Goal: Information Seeking & Learning: Learn about a topic

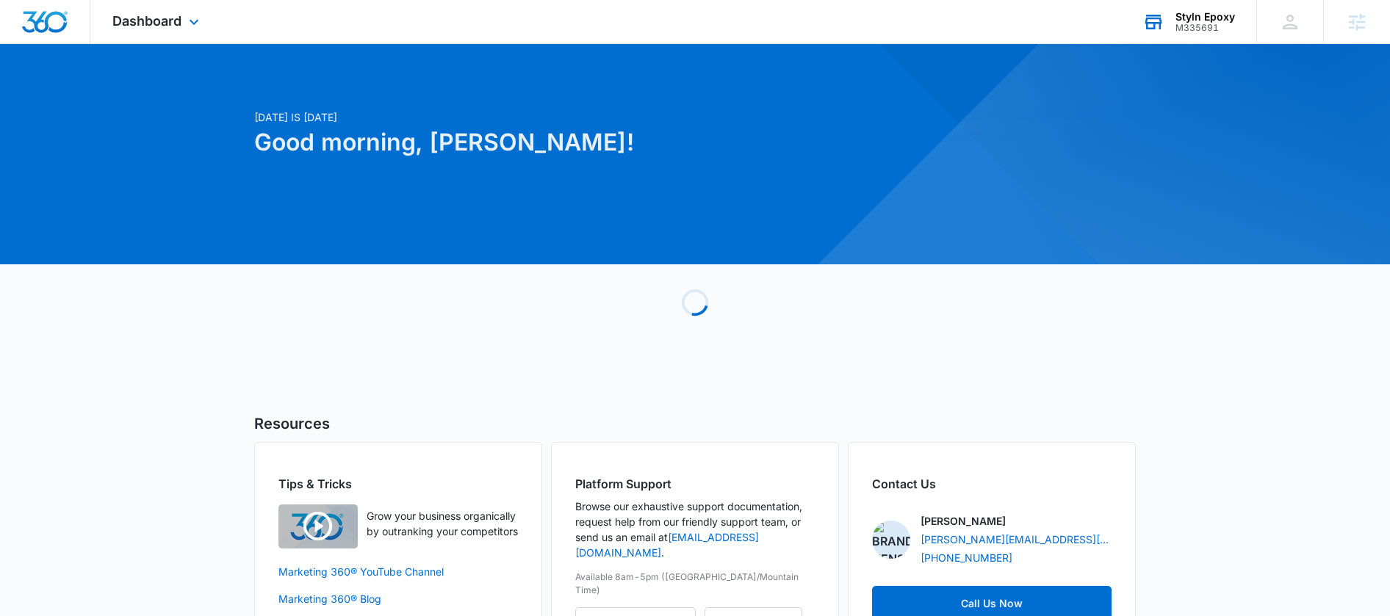
click at [1208, 26] on div "M335691" at bounding box center [1204, 28] width 59 height 10
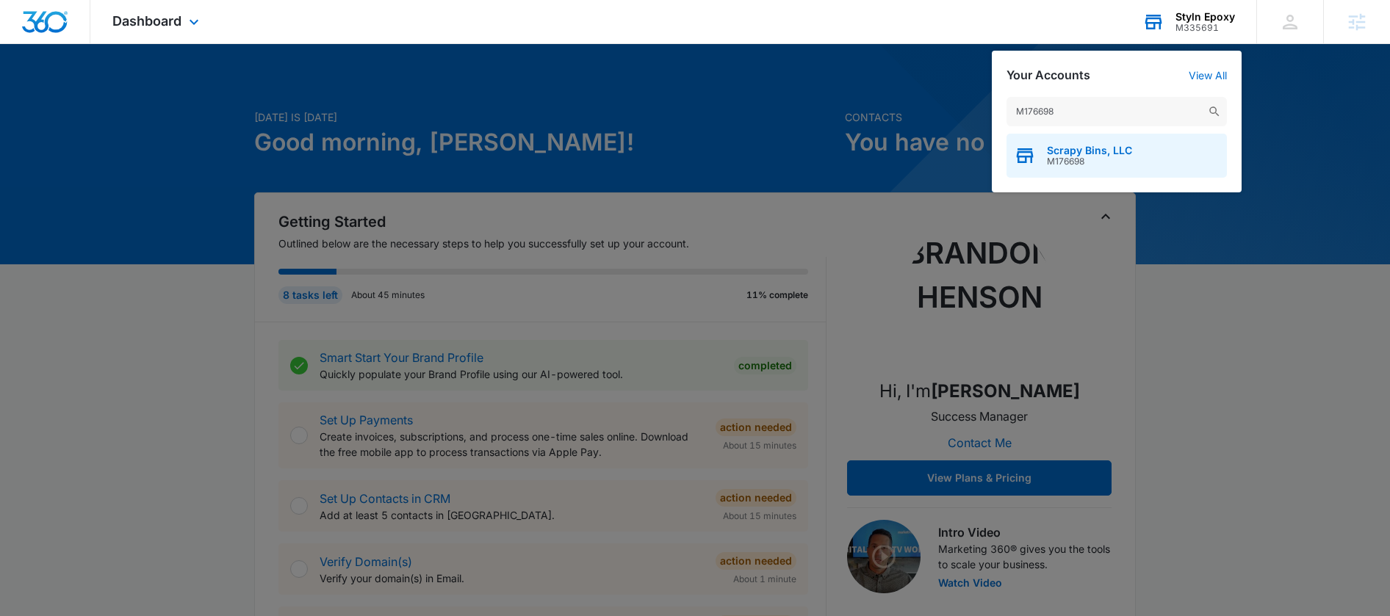
type input "M176698"
click at [1090, 151] on span "Scrapy Bins, LLC" at bounding box center [1089, 151] width 85 height 12
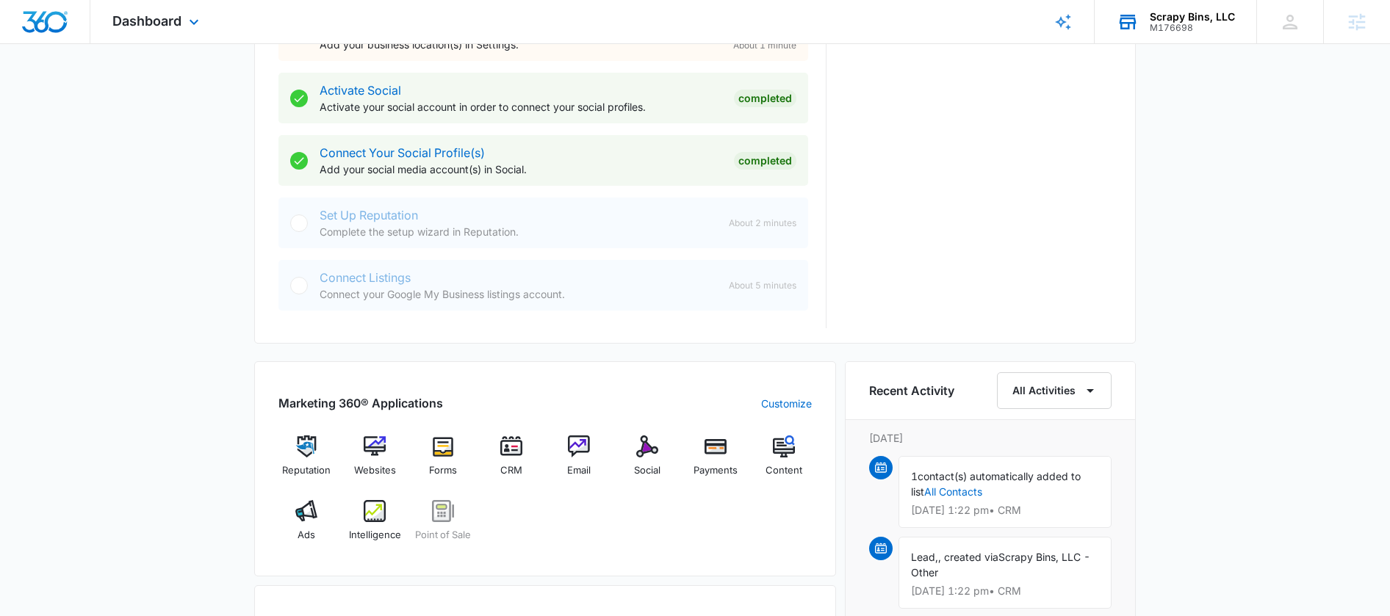
scroll to position [627, 0]
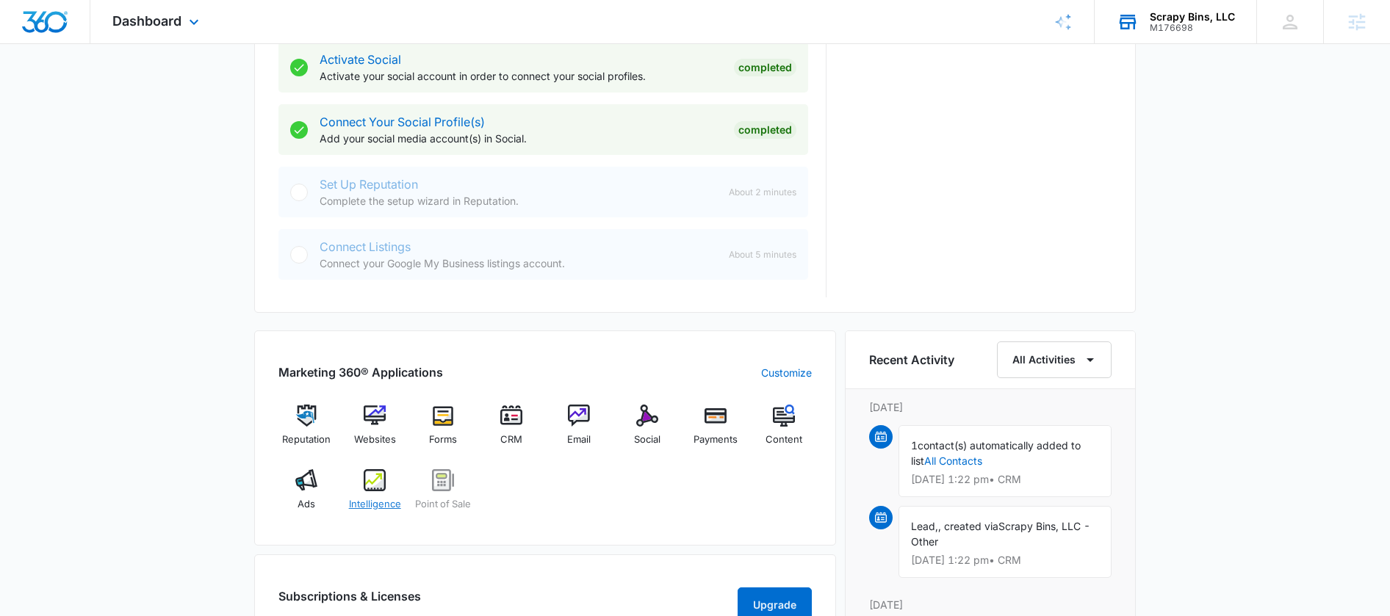
click at [369, 474] on img at bounding box center [375, 480] width 22 height 22
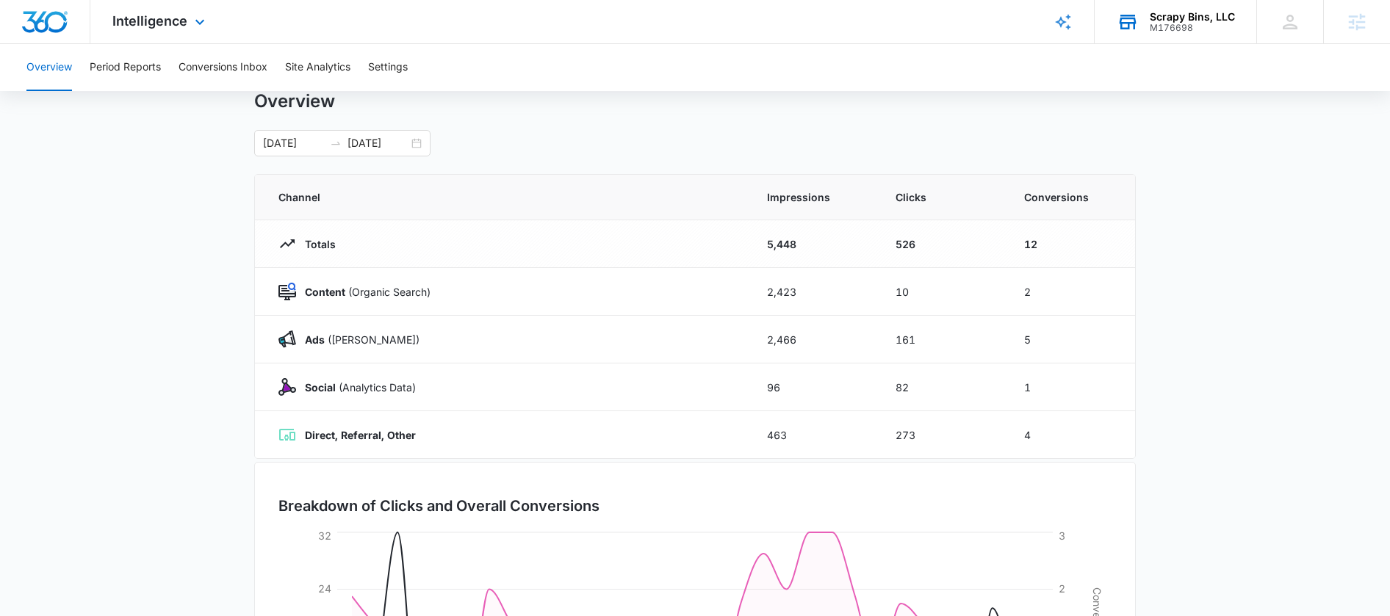
scroll to position [60, 0]
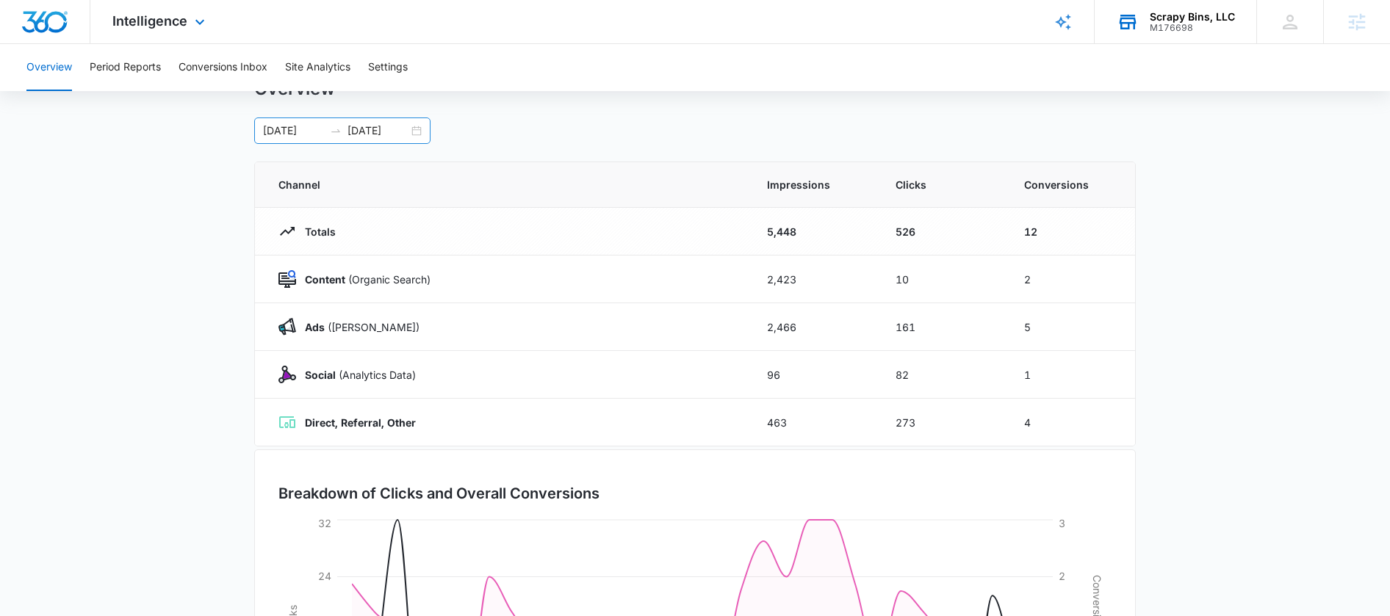
click at [414, 133] on div "07/14/2025 08/13/2025" at bounding box center [342, 131] width 176 height 26
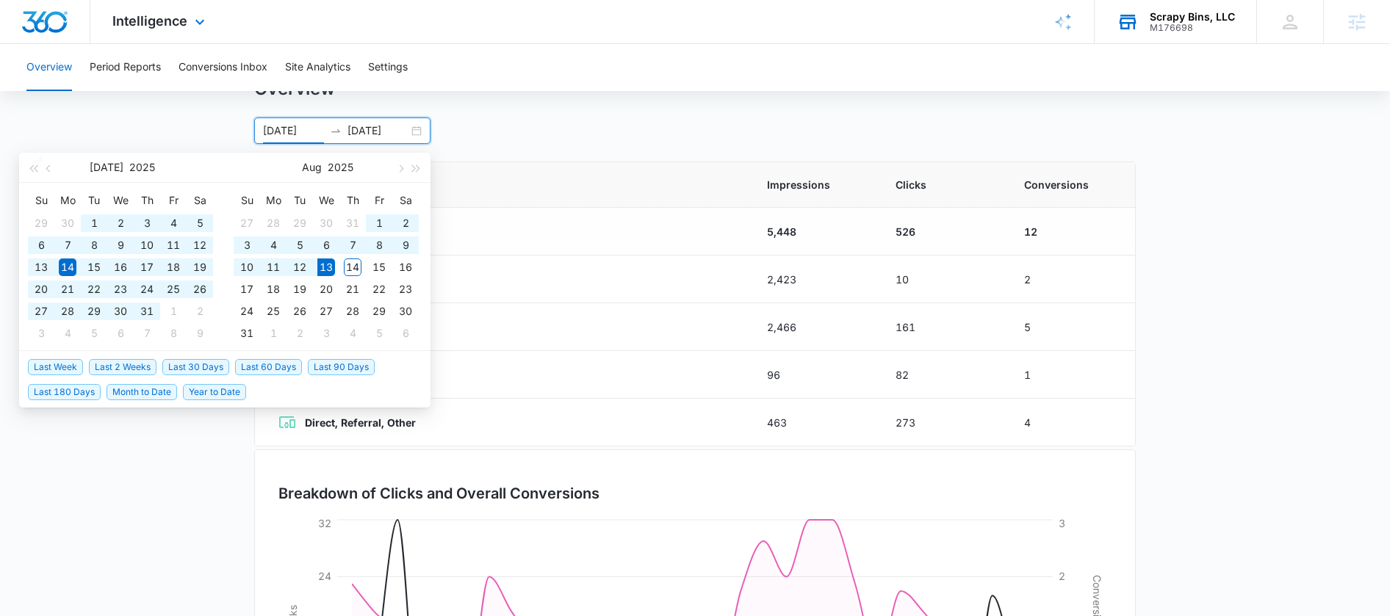
click at [73, 391] on span "Last 180 Days" at bounding box center [64, 392] width 73 height 16
type input "02/14/2025"
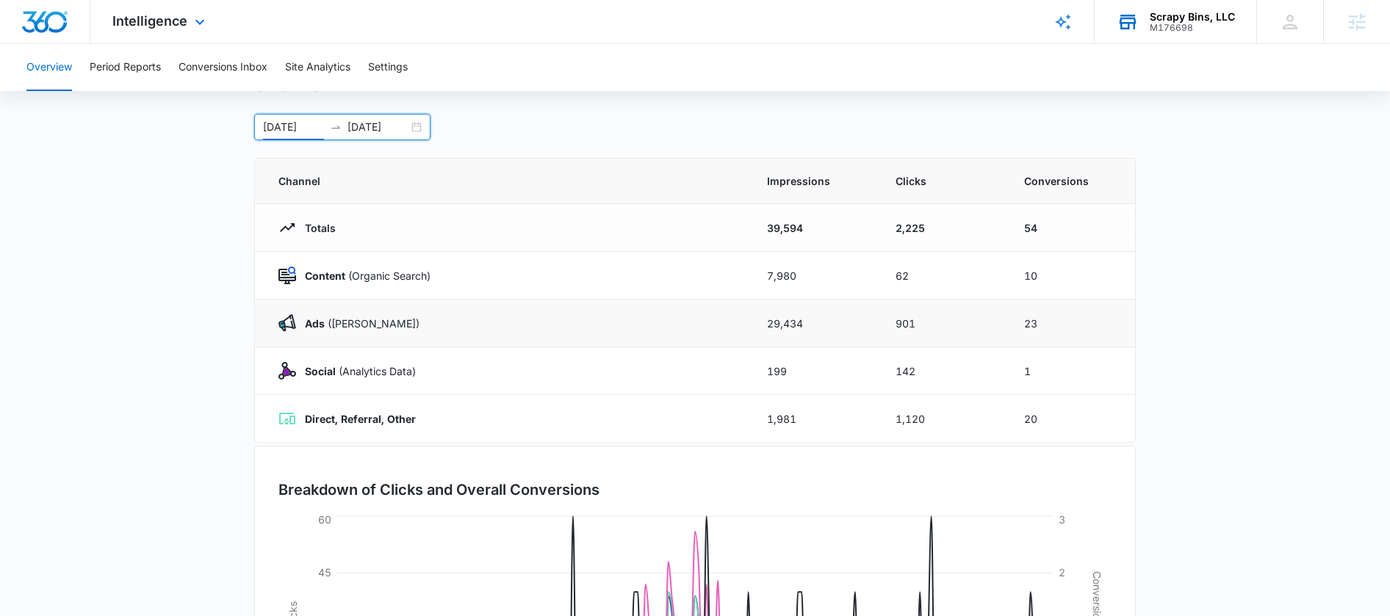
scroll to position [66, 0]
click at [128, 71] on button "Period Reports" at bounding box center [125, 67] width 71 height 47
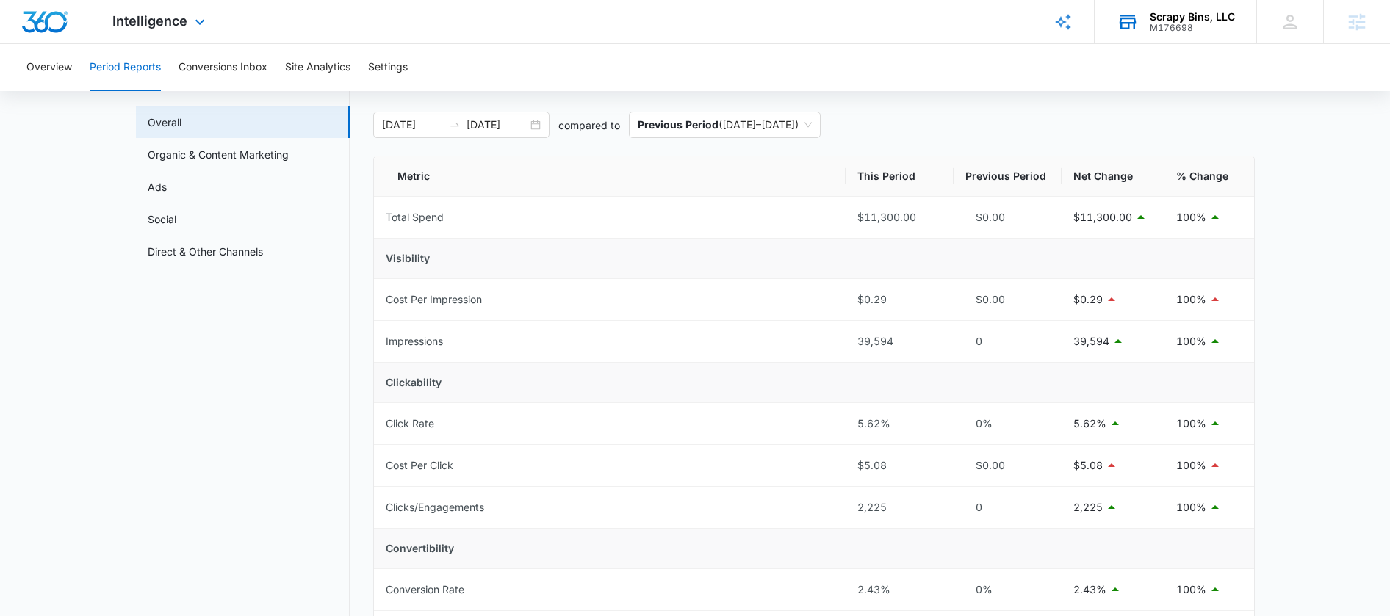
scroll to position [65, 0]
click at [531, 123] on div "02/14/2025 08/13/2025" at bounding box center [461, 125] width 176 height 26
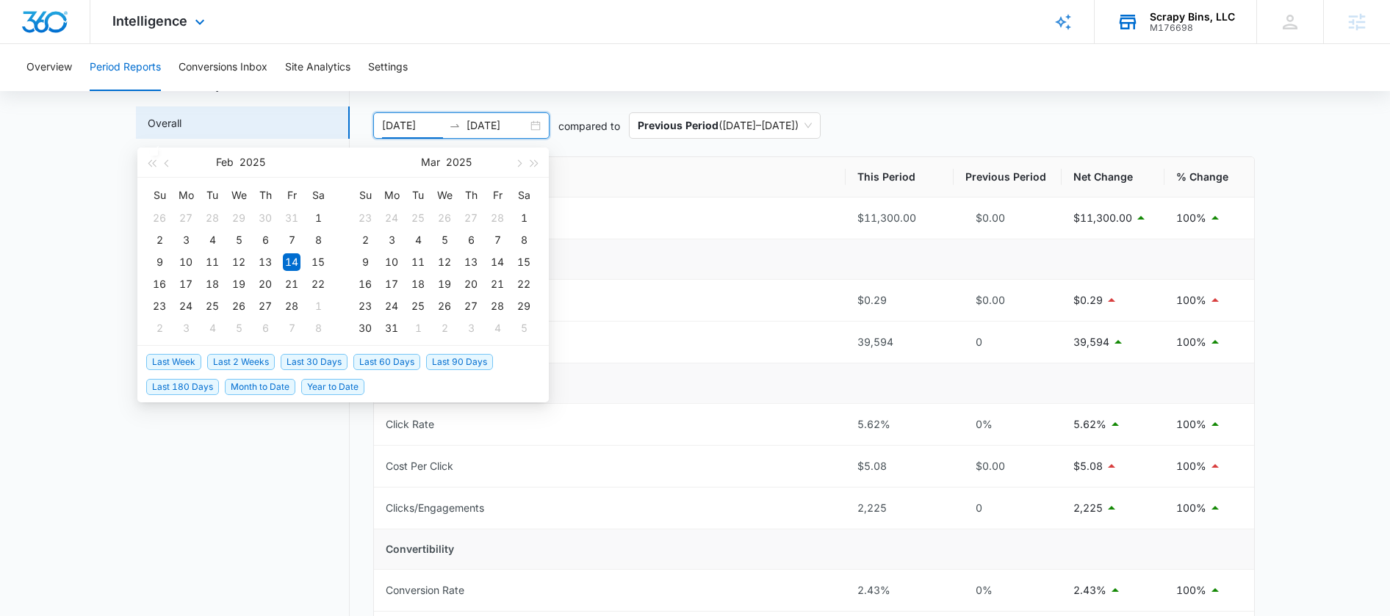
click at [382, 368] on span "Last 60 Days" at bounding box center [386, 362] width 67 height 16
type input "06/14/2025"
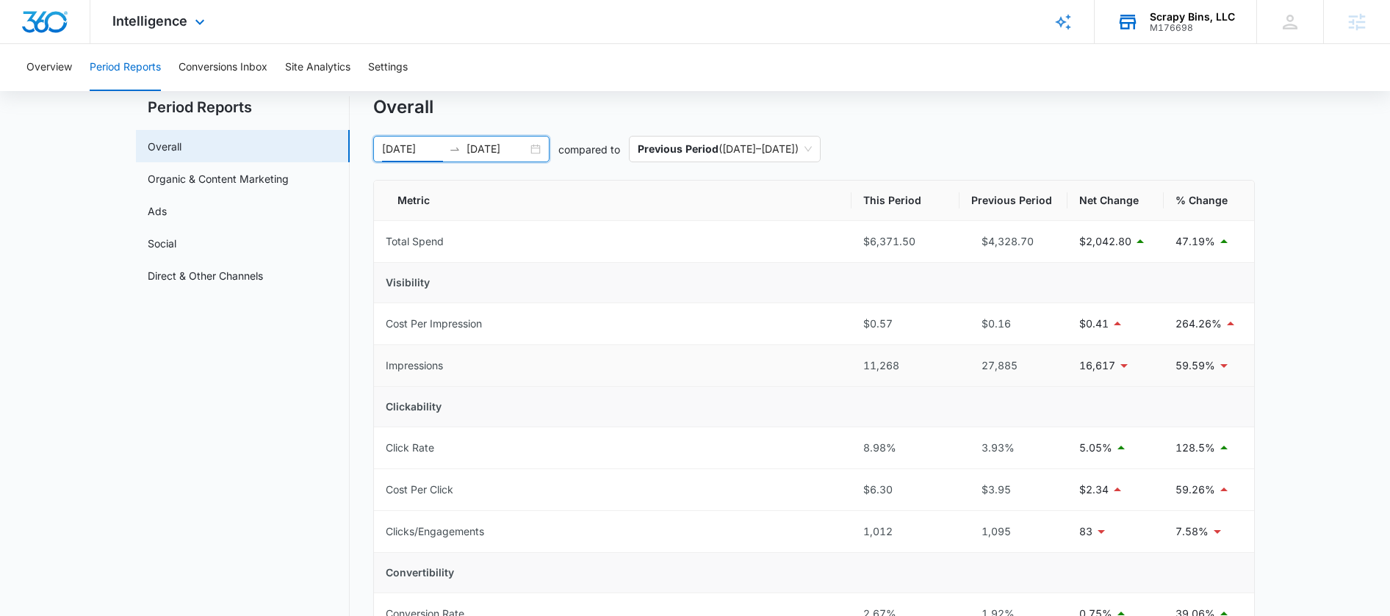
scroll to position [50, 0]
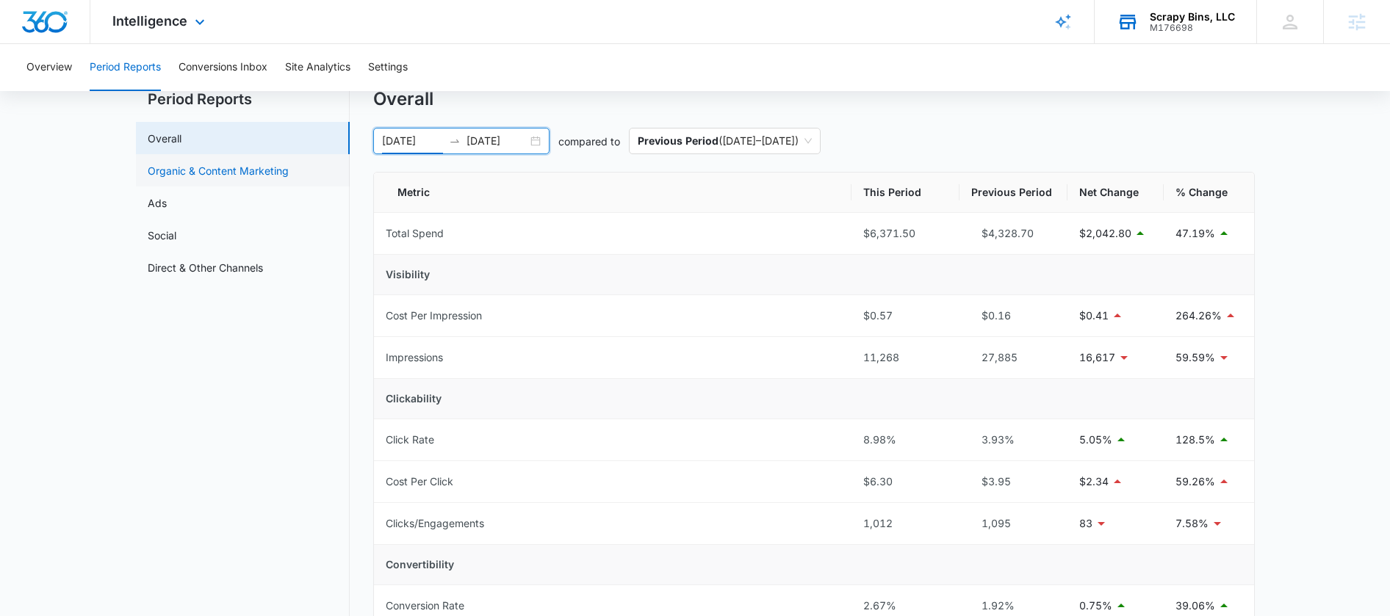
click at [220, 170] on link "Organic & Content Marketing" at bounding box center [218, 170] width 141 height 15
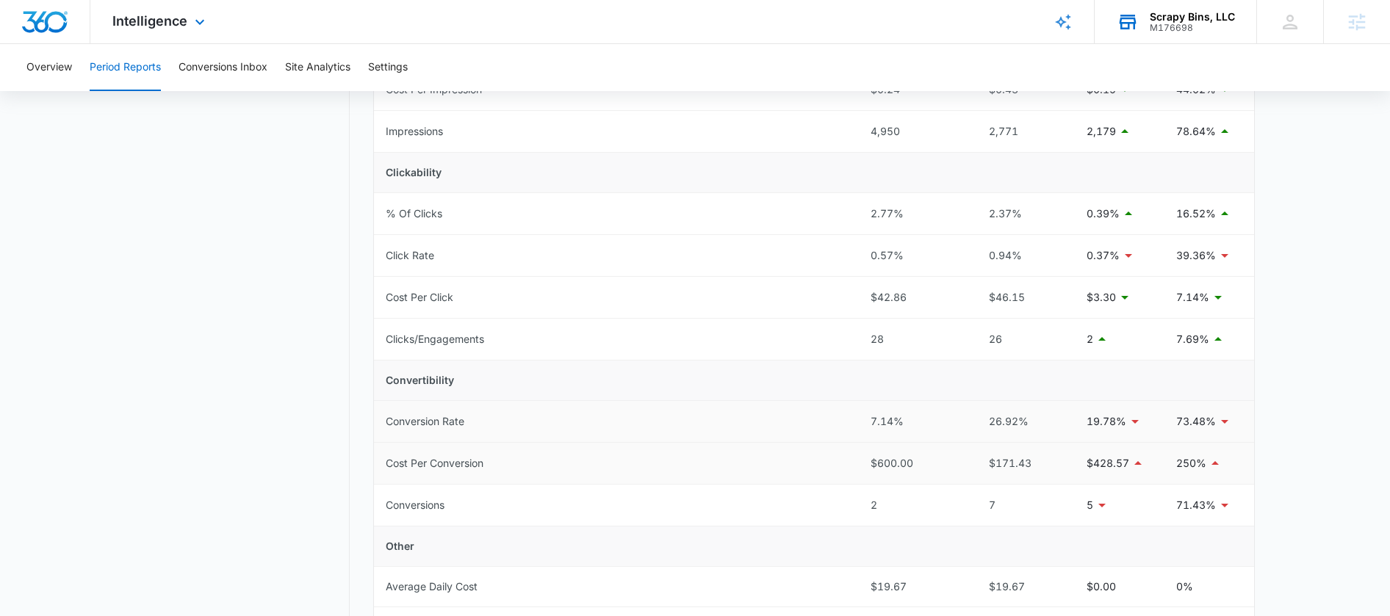
scroll to position [302, 0]
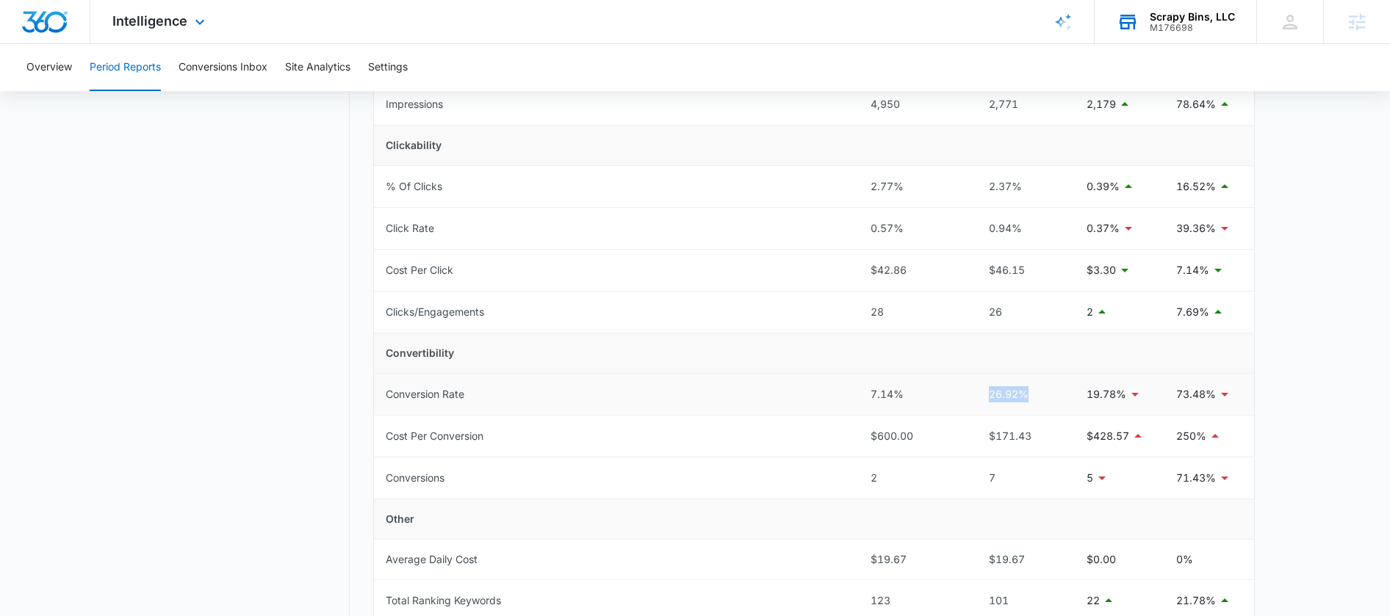
drag, startPoint x: 988, startPoint y: 395, endPoint x: 1029, endPoint y: 394, distance: 41.2
click at [1029, 394] on div "26.92%" at bounding box center [1020, 394] width 84 height 16
drag, startPoint x: 980, startPoint y: 480, endPoint x: 1001, endPoint y: 478, distance: 21.4
click at [1001, 478] on div "7" at bounding box center [1020, 478] width 84 height 16
click at [881, 476] on tr "Conversions 2 7 5 71.43%" at bounding box center [814, 479] width 880 height 42
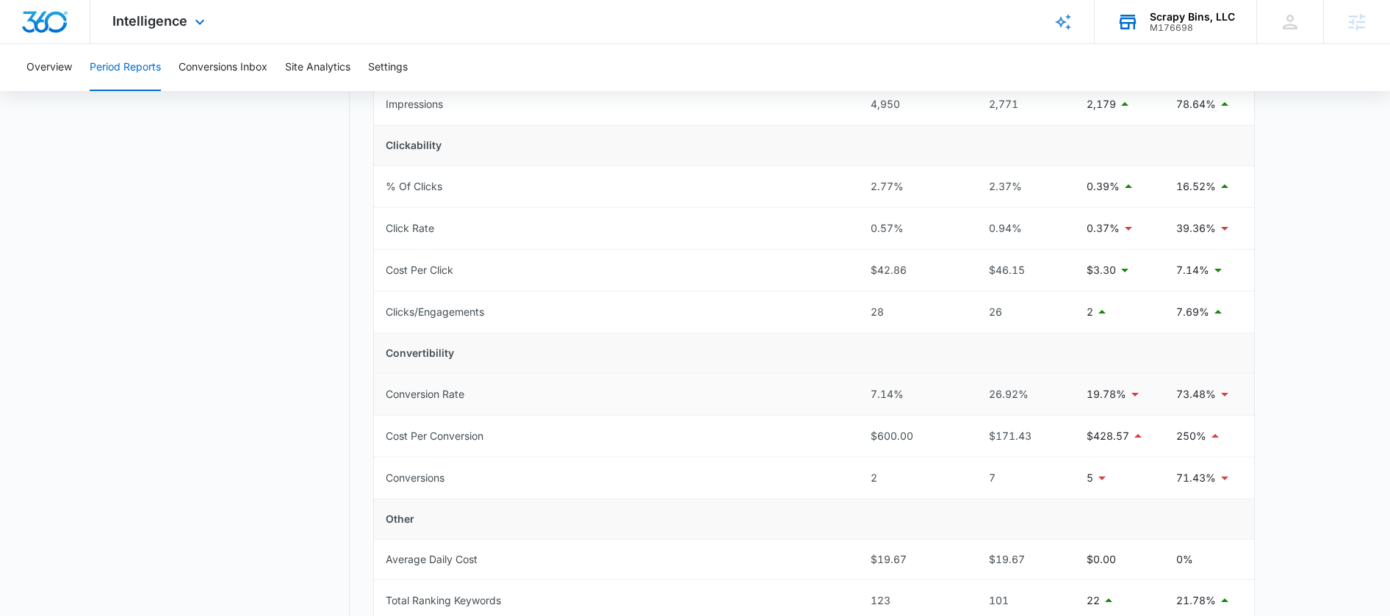
drag, startPoint x: 861, startPoint y: 403, endPoint x: 909, endPoint y: 397, distance: 48.7
click at [909, 397] on td "7.14%" at bounding box center [913, 395] width 108 height 42
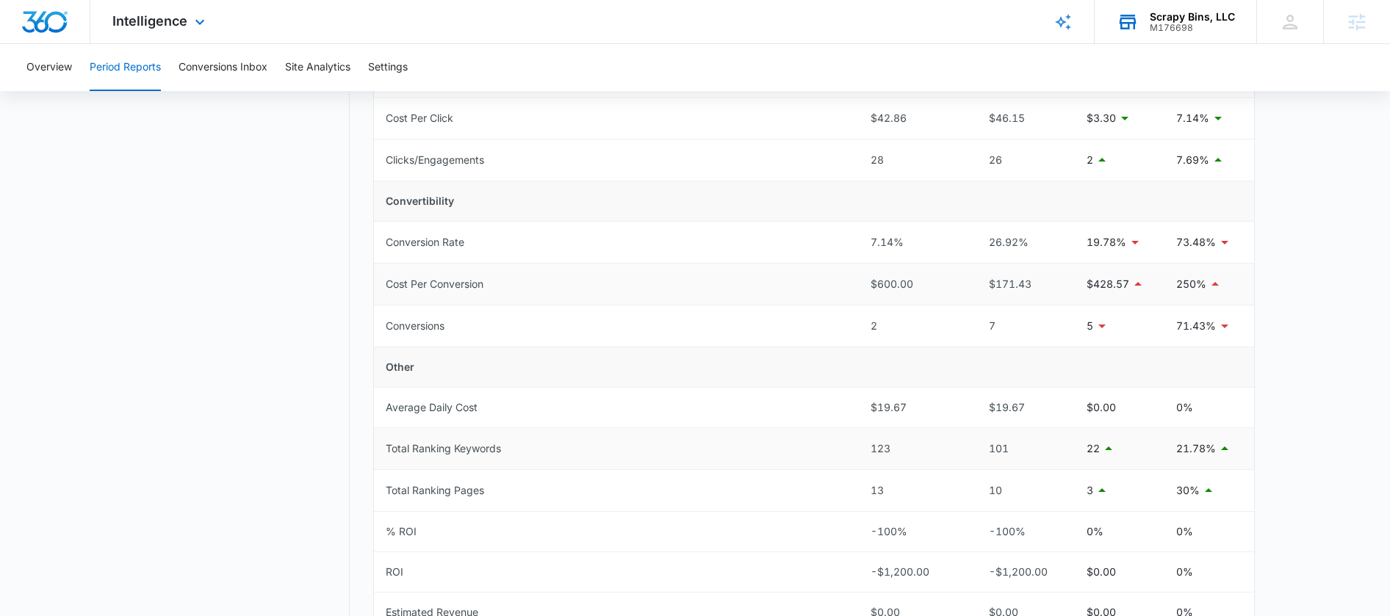
scroll to position [457, 0]
drag, startPoint x: 987, startPoint y: 324, endPoint x: 995, endPoint y: 324, distance: 8.1
click at [995, 324] on div "7" at bounding box center [1020, 323] width 84 height 16
drag, startPoint x: 863, startPoint y: 323, endPoint x: 890, endPoint y: 320, distance: 27.3
click at [891, 321] on td "2" at bounding box center [913, 324] width 108 height 42
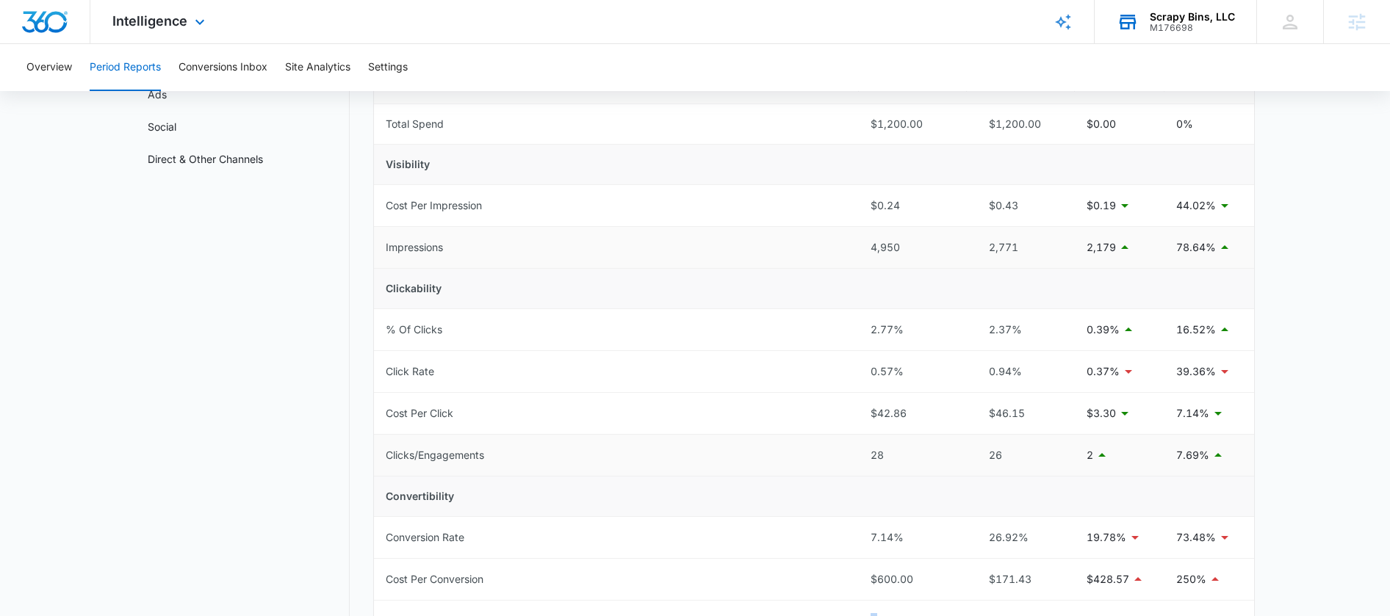
scroll to position [0, 0]
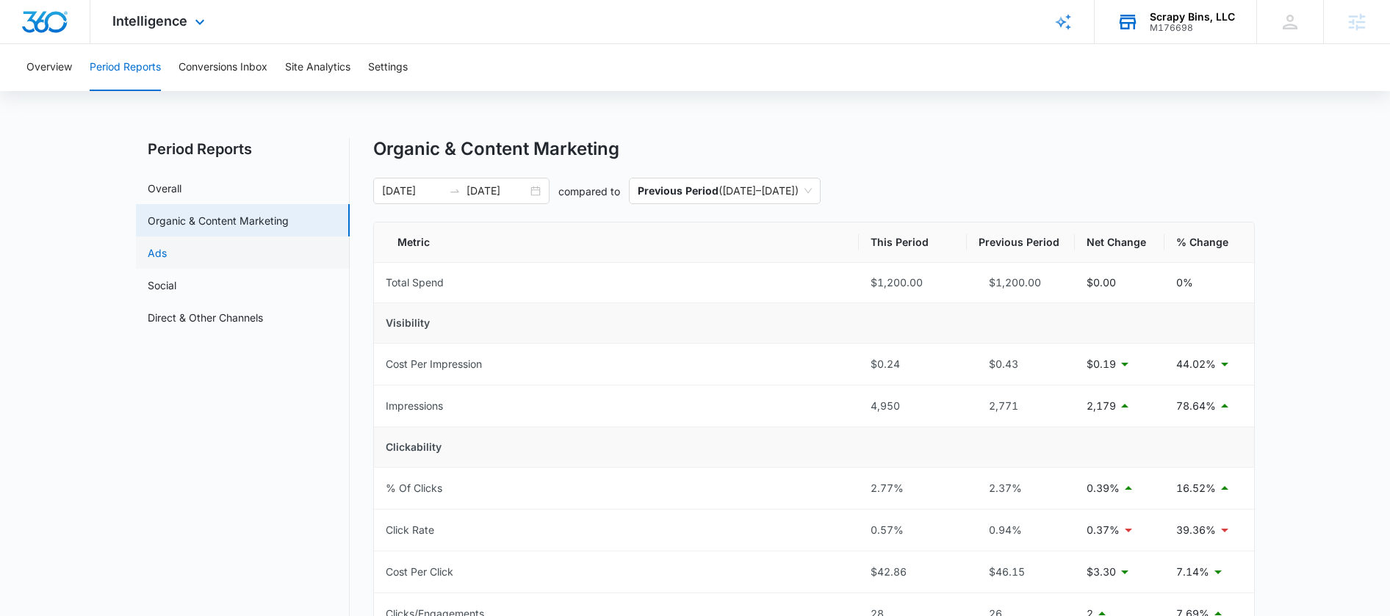
click at [167, 260] on link "Ads" at bounding box center [157, 252] width 19 height 15
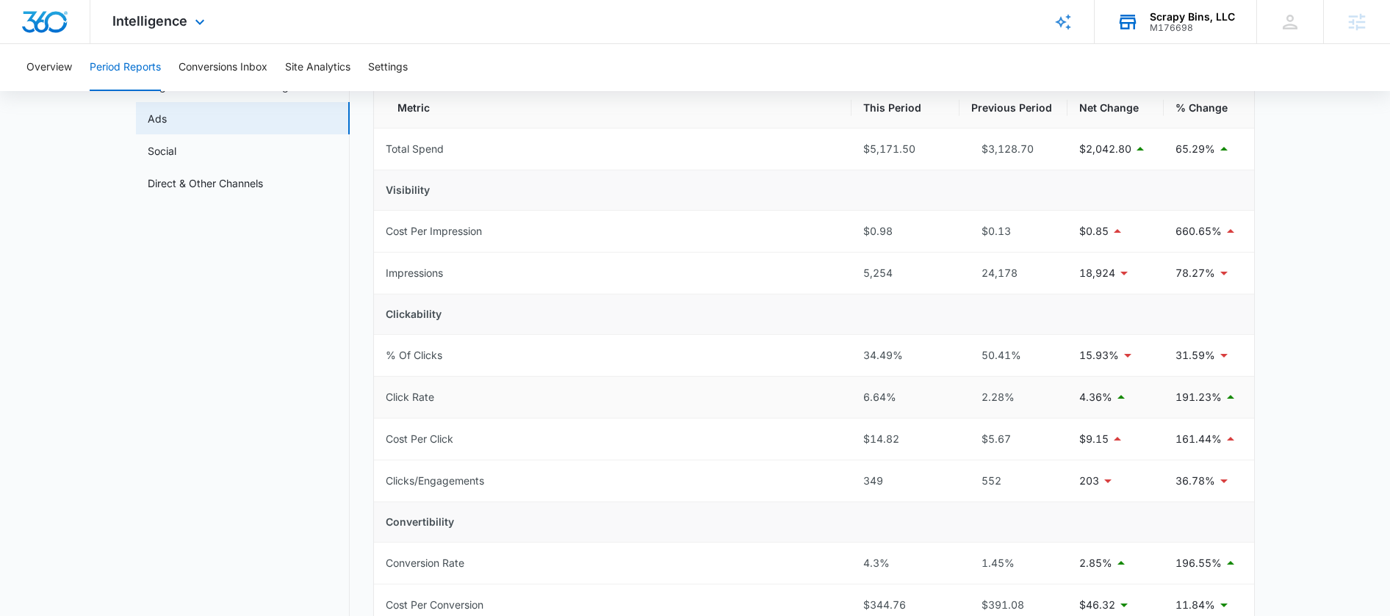
scroll to position [135, 0]
drag, startPoint x: 859, startPoint y: 478, endPoint x: 893, endPoint y: 478, distance: 33.8
click at [893, 478] on td "349" at bounding box center [905, 481] width 108 height 42
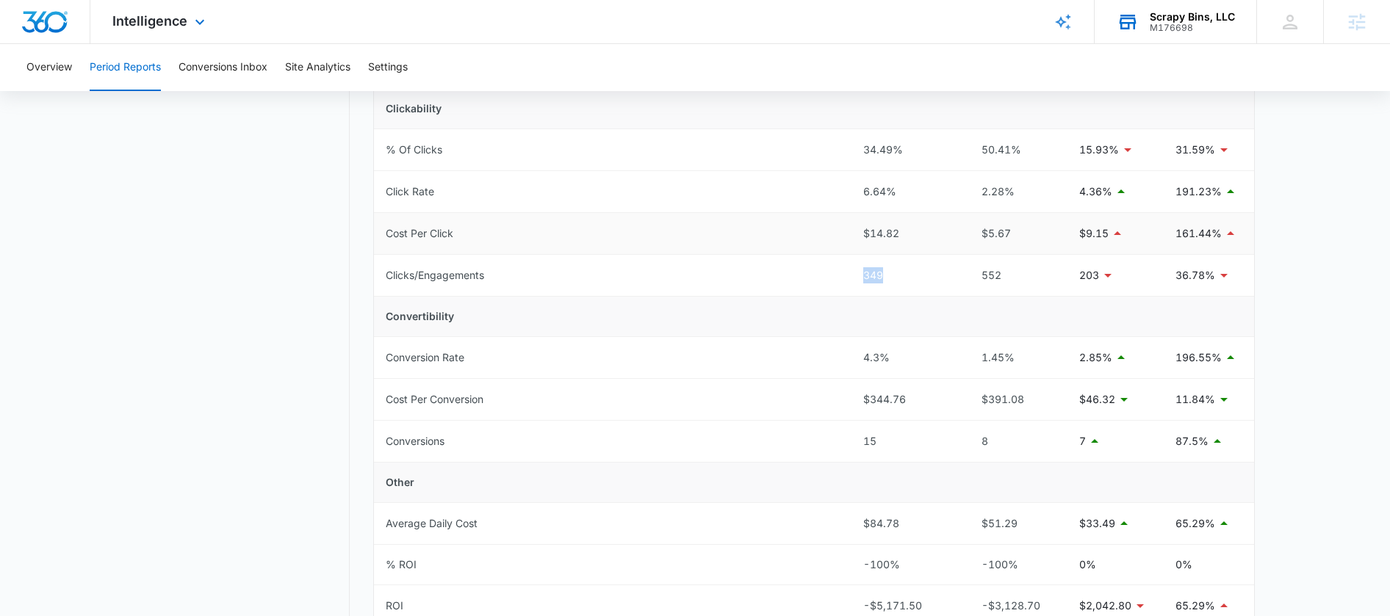
scroll to position [342, 0]
drag, startPoint x: 979, startPoint y: 396, endPoint x: 1034, endPoint y: 391, distance: 55.3
click at [1034, 391] on div "$391.08" at bounding box center [1013, 397] width 84 height 16
drag, startPoint x: 900, startPoint y: 398, endPoint x: 853, endPoint y: 398, distance: 47.7
click at [853, 398] on td "$344.76" at bounding box center [905, 398] width 108 height 42
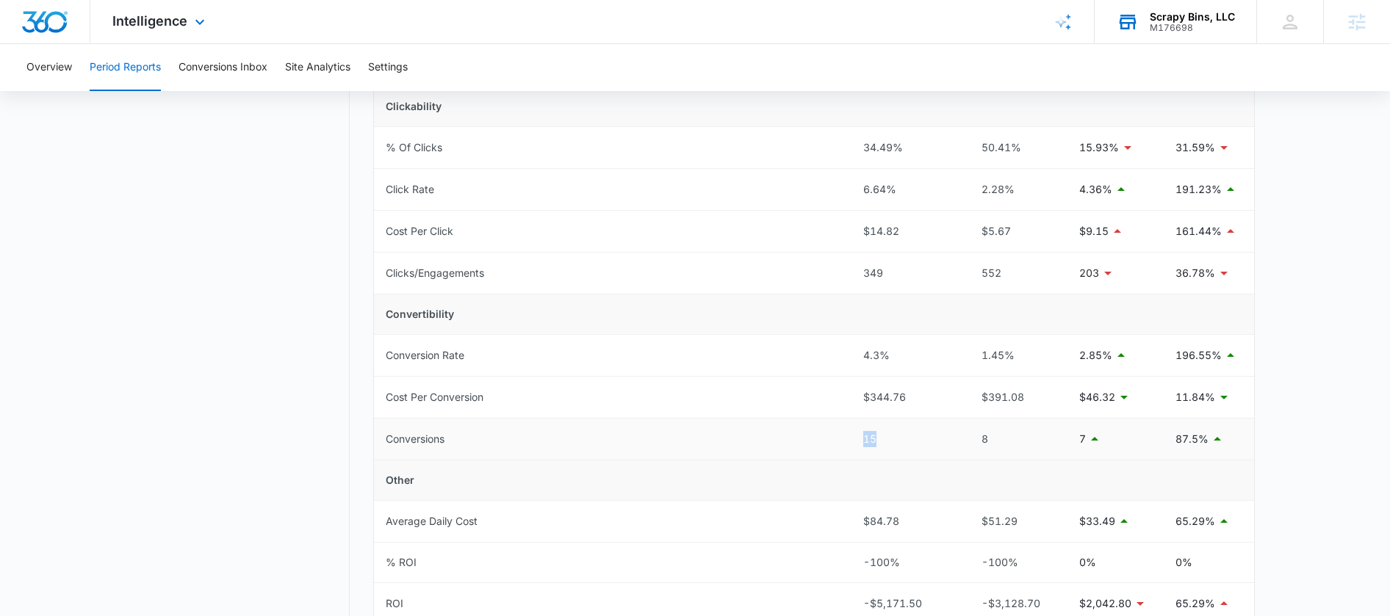
drag, startPoint x: 880, startPoint y: 440, endPoint x: 845, endPoint y: 439, distance: 35.3
click at [845, 439] on tr "Conversions 15 8 7 87.5%" at bounding box center [814, 440] width 880 height 42
drag, startPoint x: 972, startPoint y: 438, endPoint x: 1008, endPoint y: 433, distance: 35.6
click at [1008, 434] on div "8" at bounding box center [1013, 439] width 84 height 16
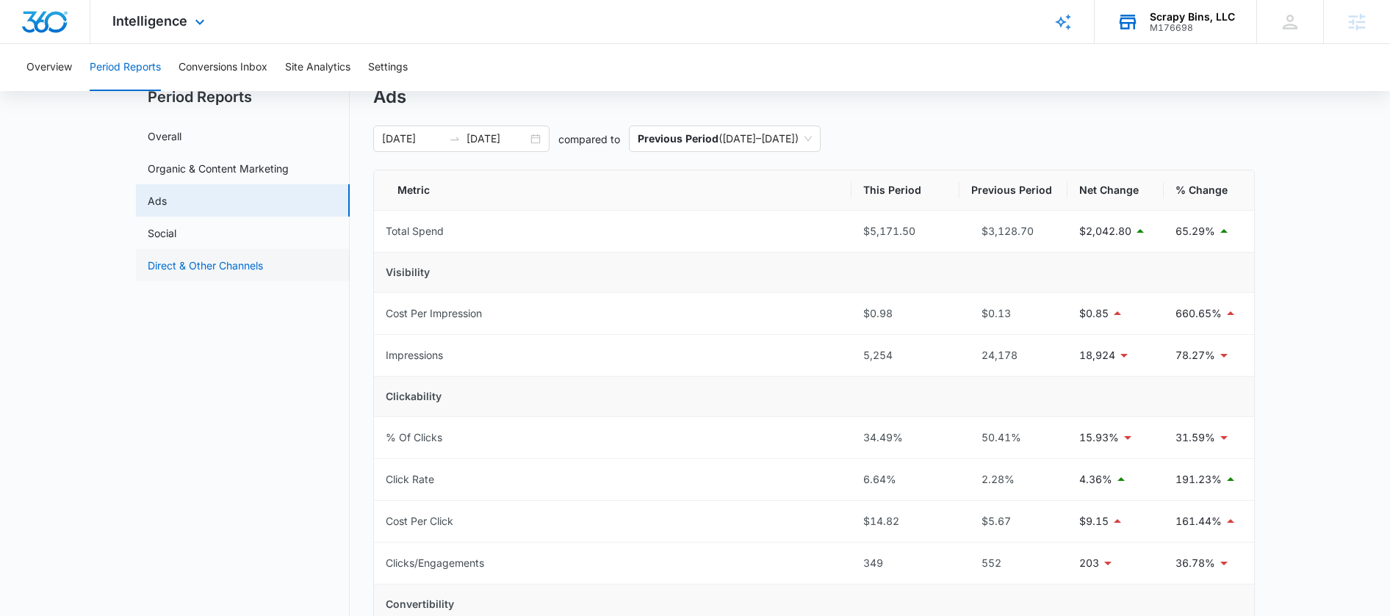
scroll to position [45, 0]
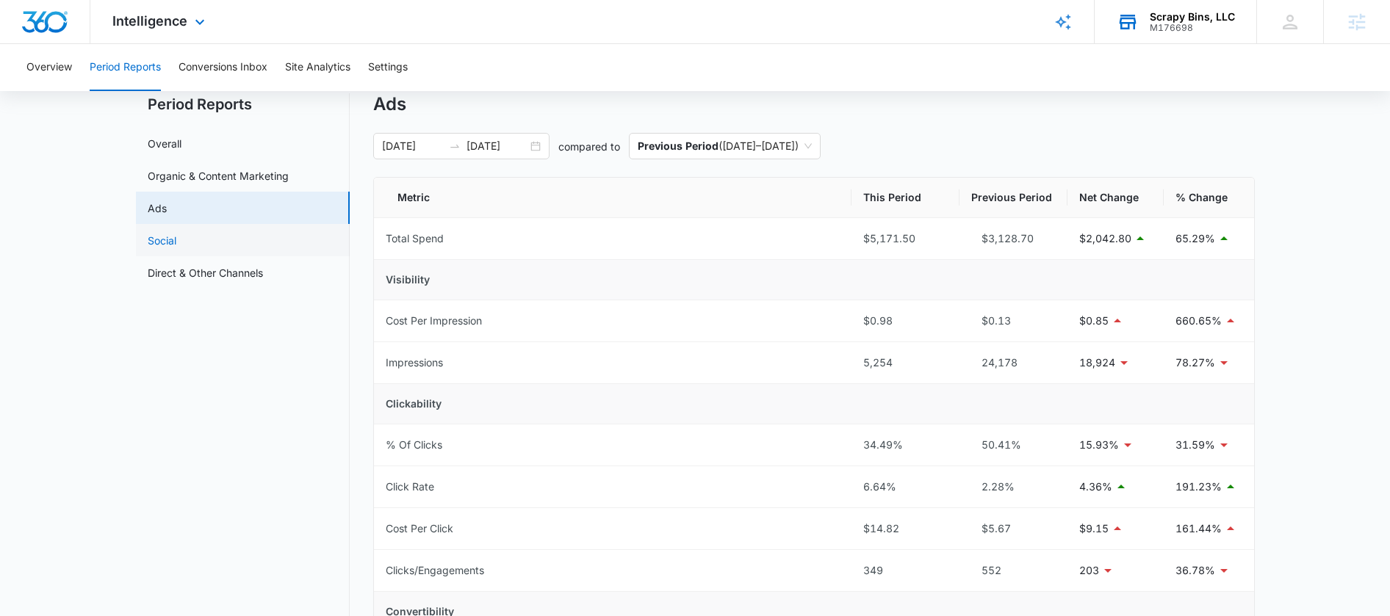
click at [176, 242] on link "Social" at bounding box center [162, 240] width 29 height 15
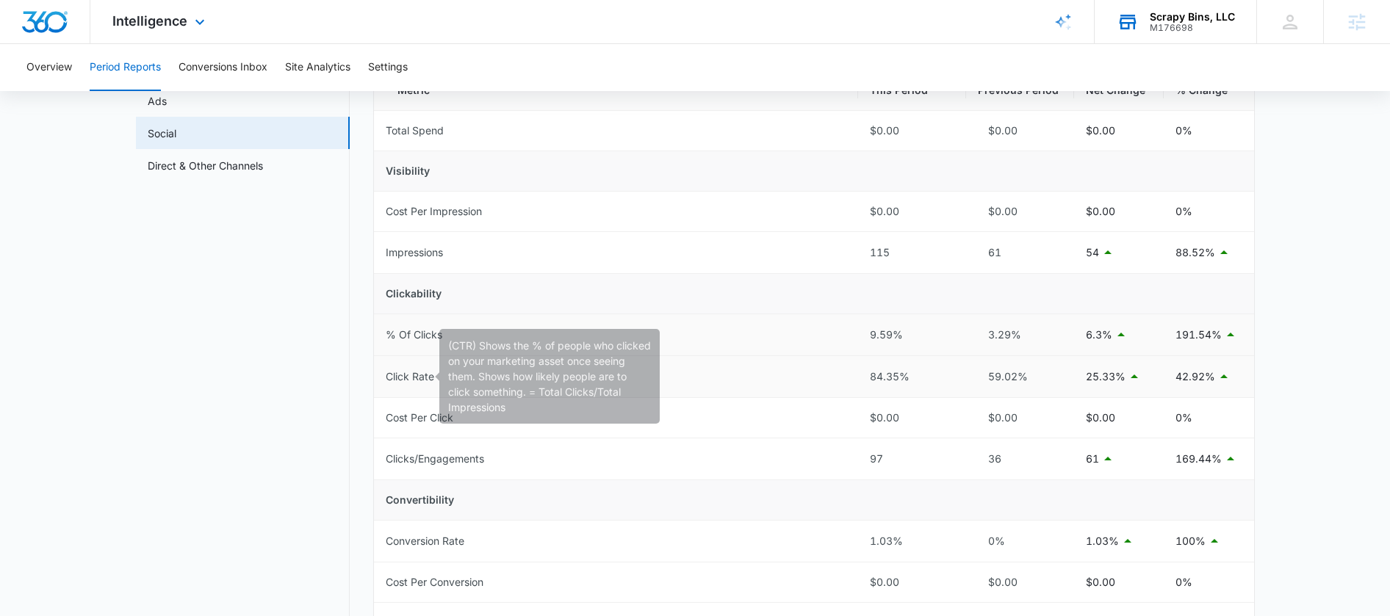
scroll to position [101, 0]
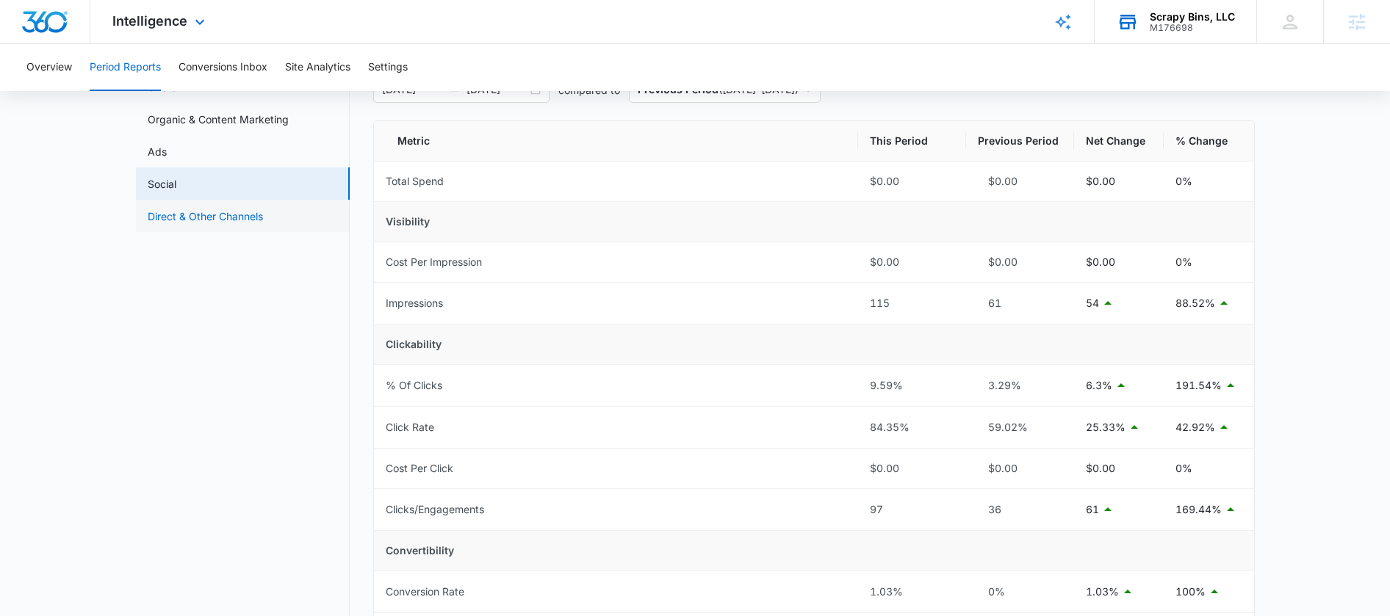
click at [175, 214] on link "Direct & Other Channels" at bounding box center [205, 216] width 115 height 15
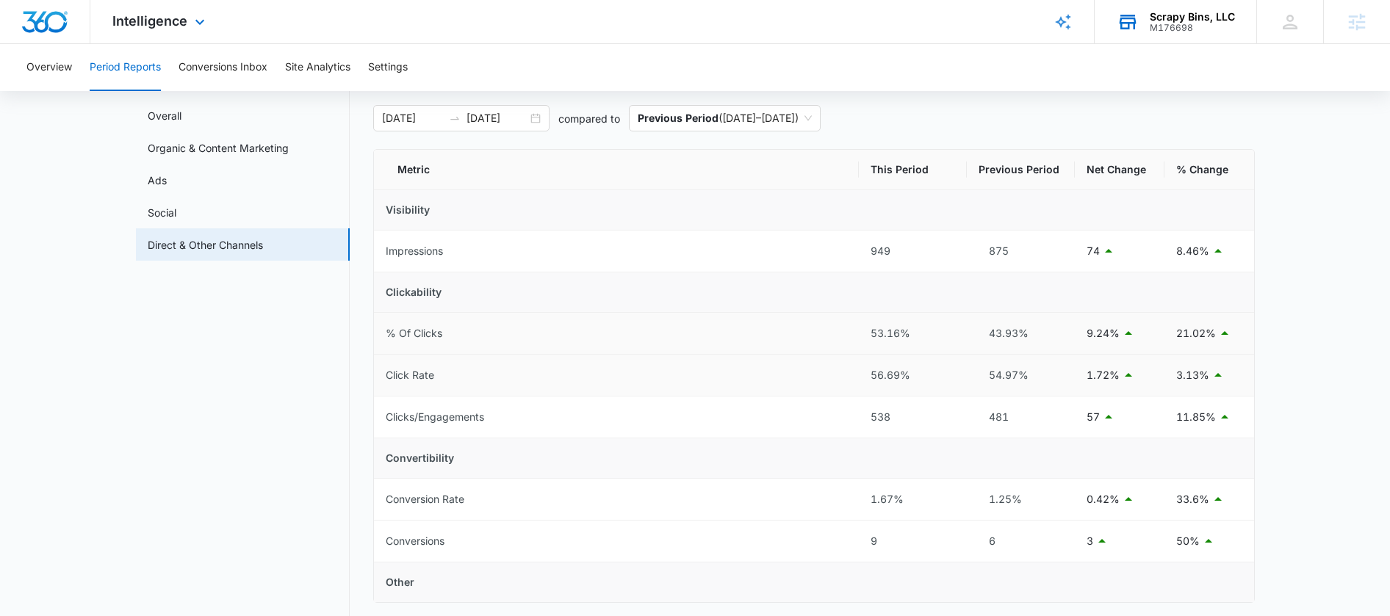
scroll to position [61, 0]
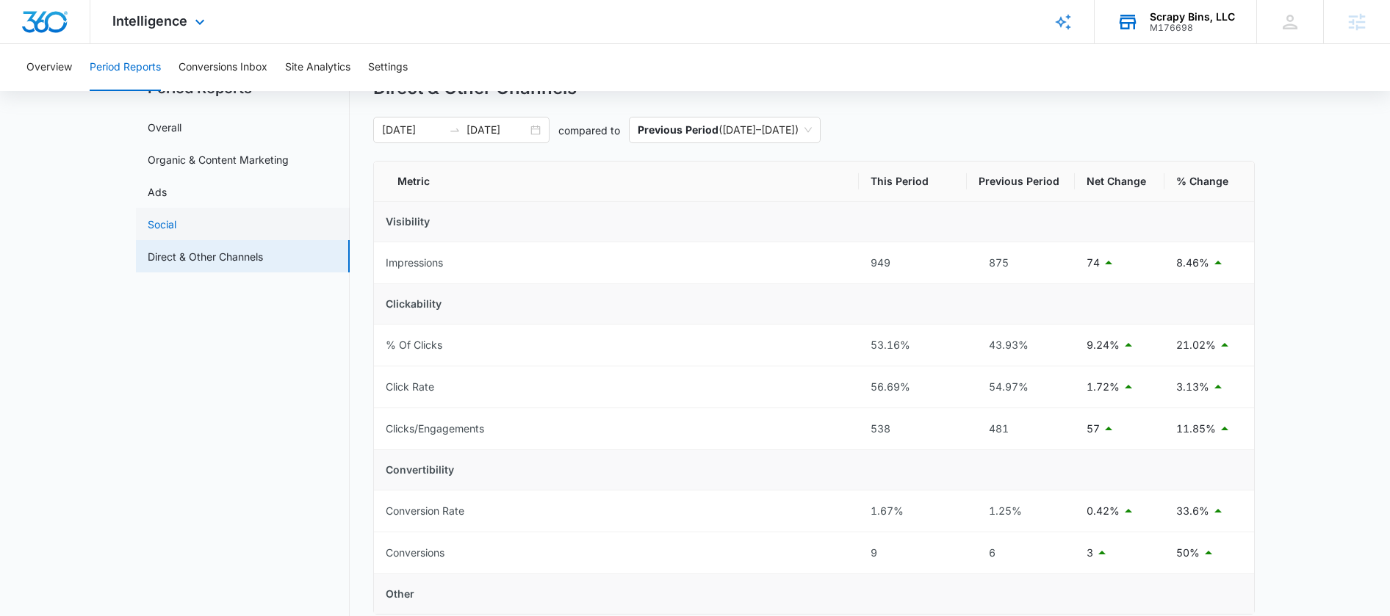
click at [176, 232] on link "Social" at bounding box center [162, 224] width 29 height 15
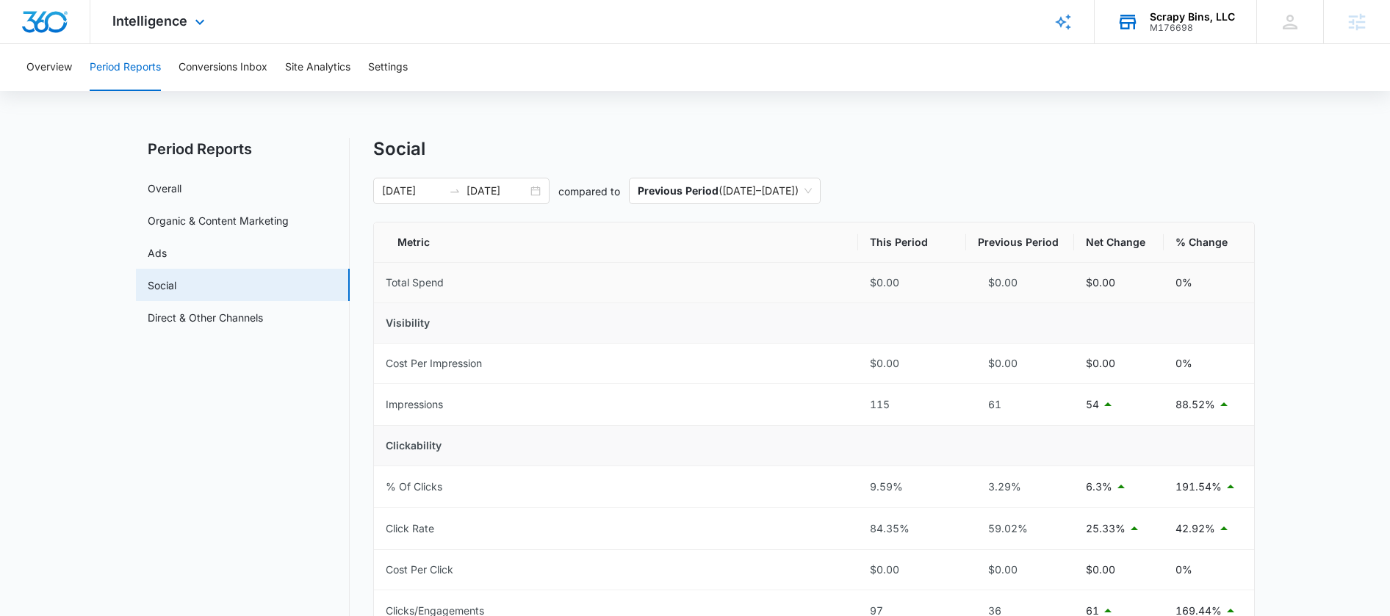
drag, startPoint x: 867, startPoint y: 278, endPoint x: 939, endPoint y: 274, distance: 72.1
click at [939, 274] on td "$0.00" at bounding box center [912, 283] width 108 height 40
drag, startPoint x: 972, startPoint y: 286, endPoint x: 1052, endPoint y: 279, distance: 80.3
click at [1061, 278] on td "$0.00" at bounding box center [1020, 283] width 108 height 40
click at [236, 72] on button "Conversions Inbox" at bounding box center [222, 67] width 89 height 47
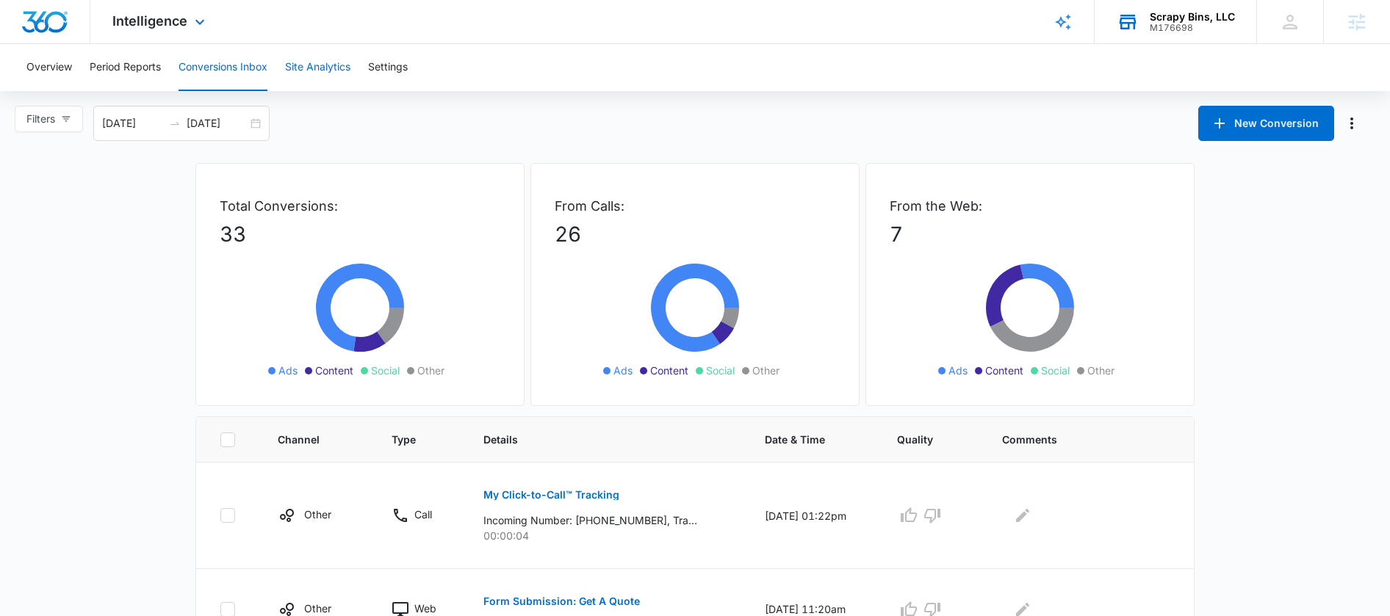
click at [331, 72] on button "Site Analytics" at bounding box center [317, 67] width 65 height 47
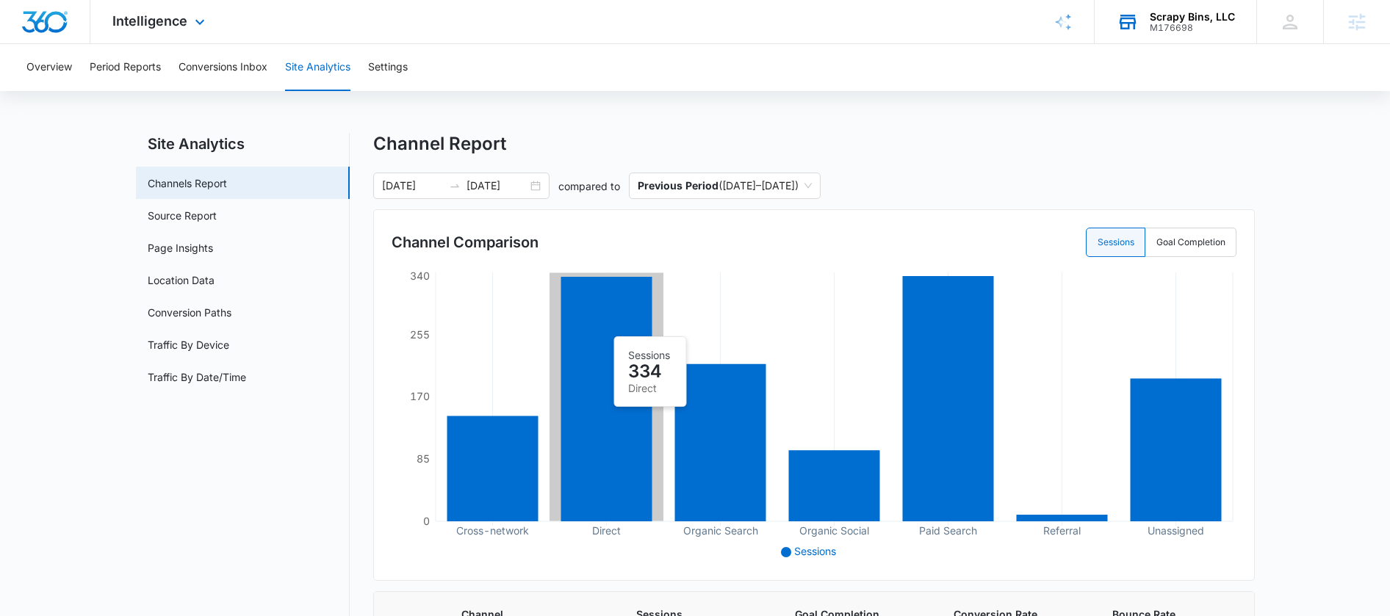
scroll to position [6, 0]
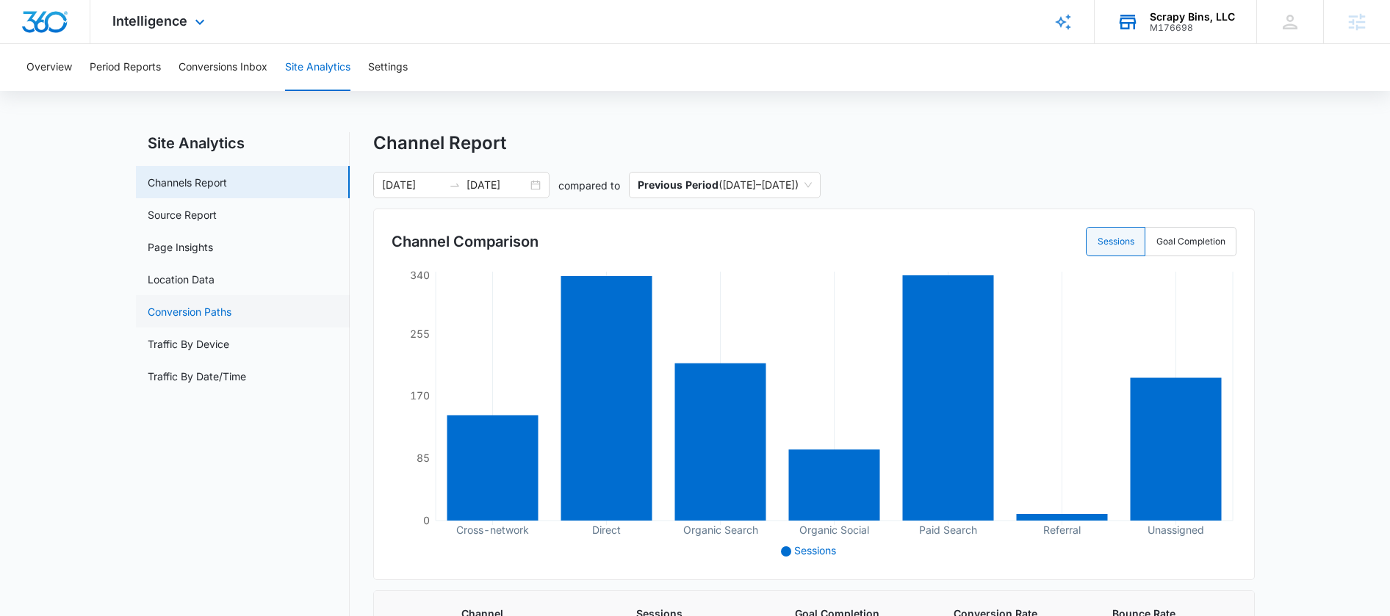
click at [194, 315] on link "Conversion Paths" at bounding box center [190, 311] width 84 height 15
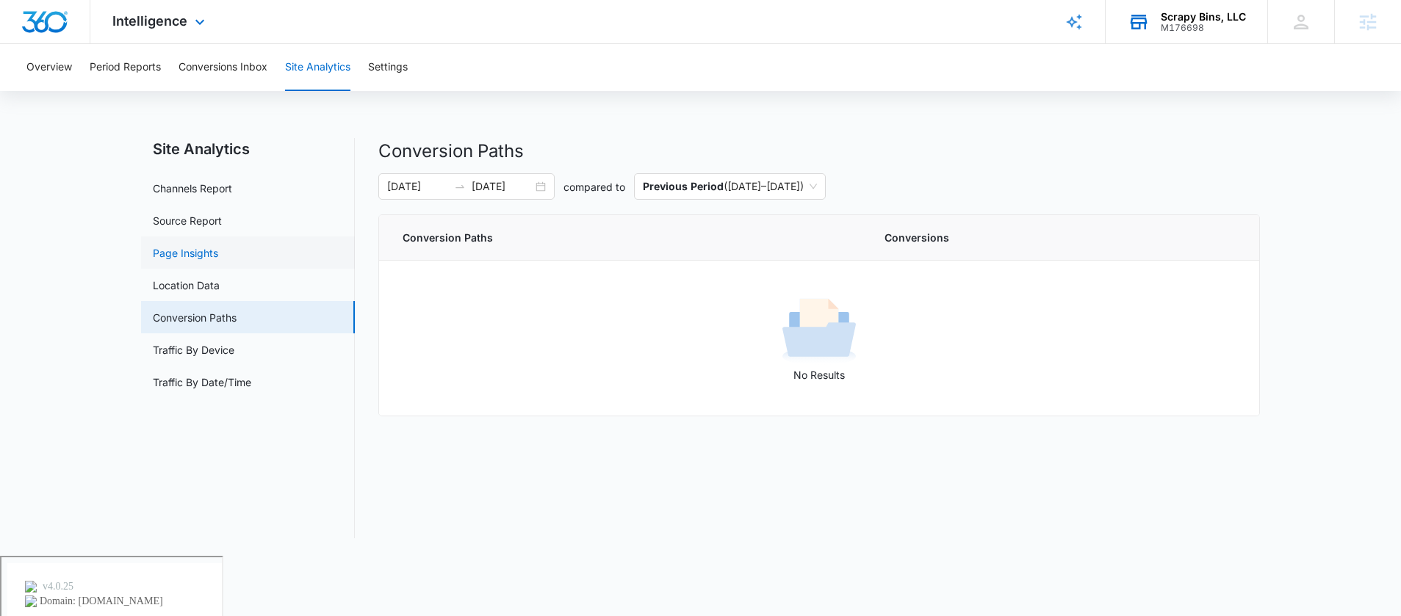
click at [192, 250] on link "Page Insights" at bounding box center [185, 252] width 65 height 15
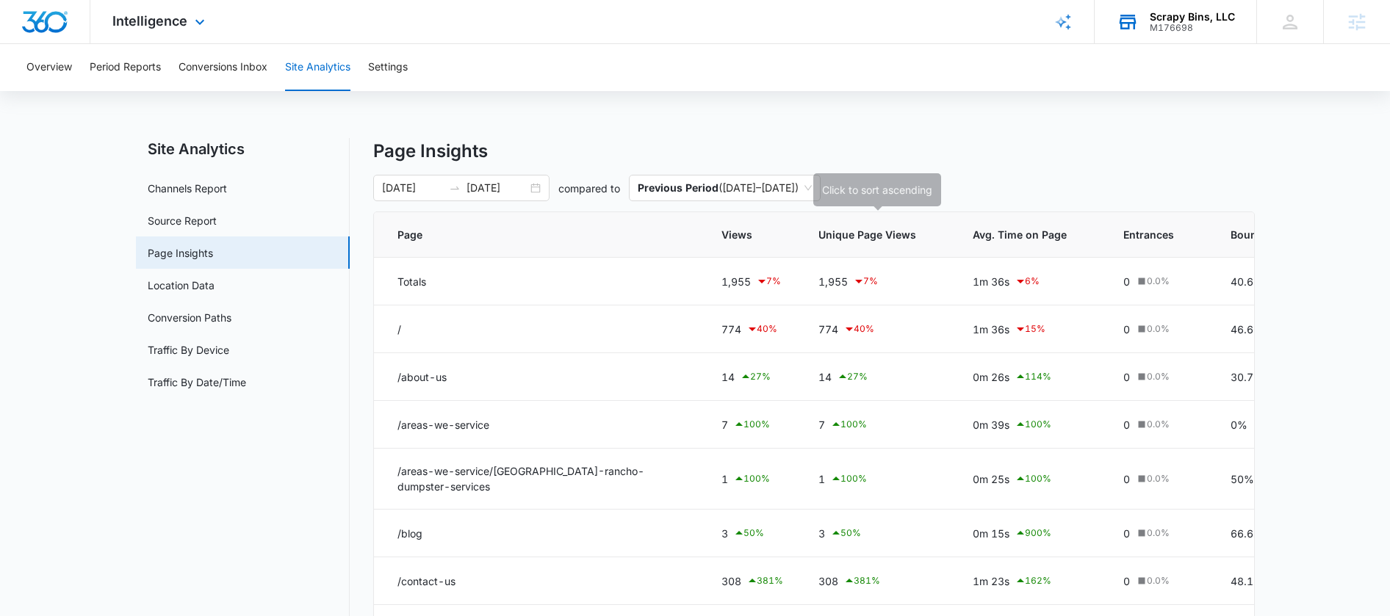
click at [862, 229] on span "Unique Page Views" at bounding box center [867, 234] width 98 height 15
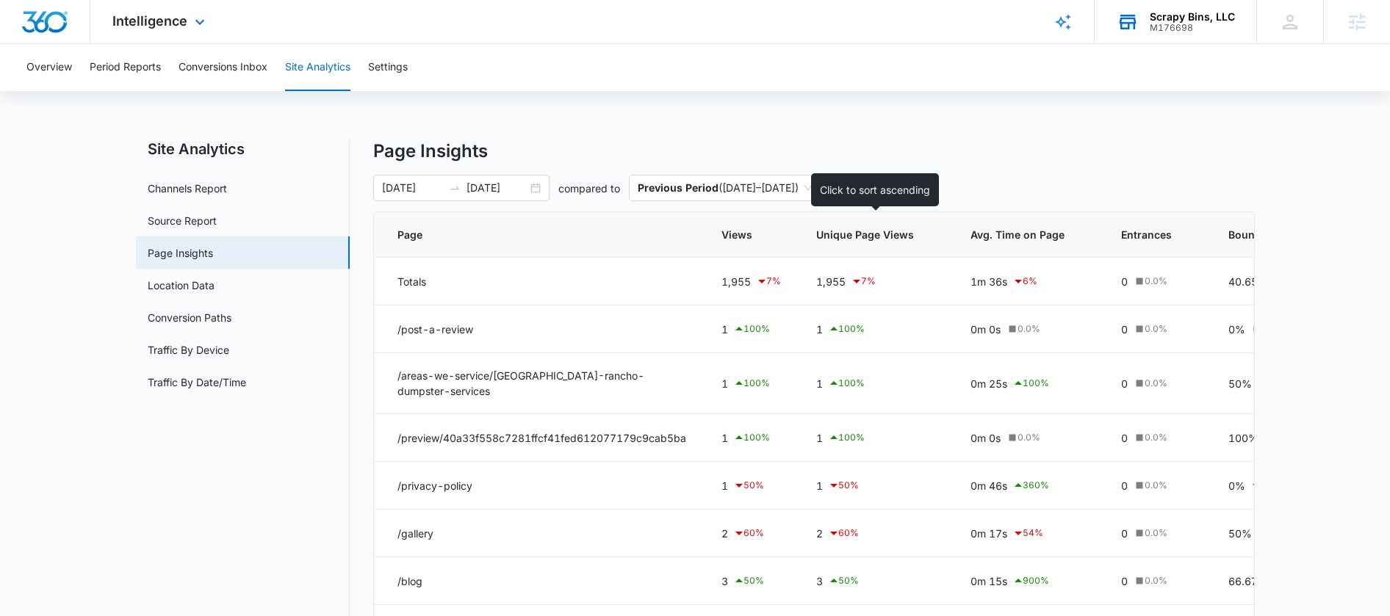
click at [866, 235] on span "Unique Page Views" at bounding box center [865, 234] width 98 height 15
click at [925, 235] on icon at bounding box center [927, 235] width 10 height 10
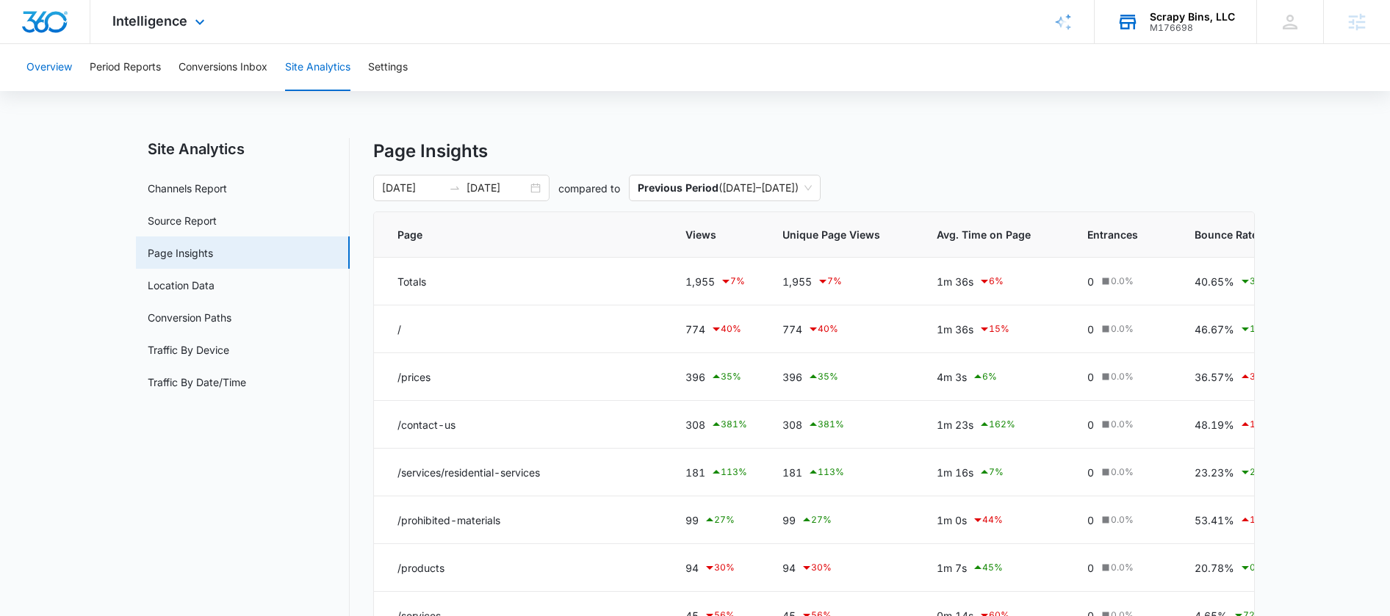
click at [43, 69] on button "Overview" at bounding box center [49, 67] width 46 height 47
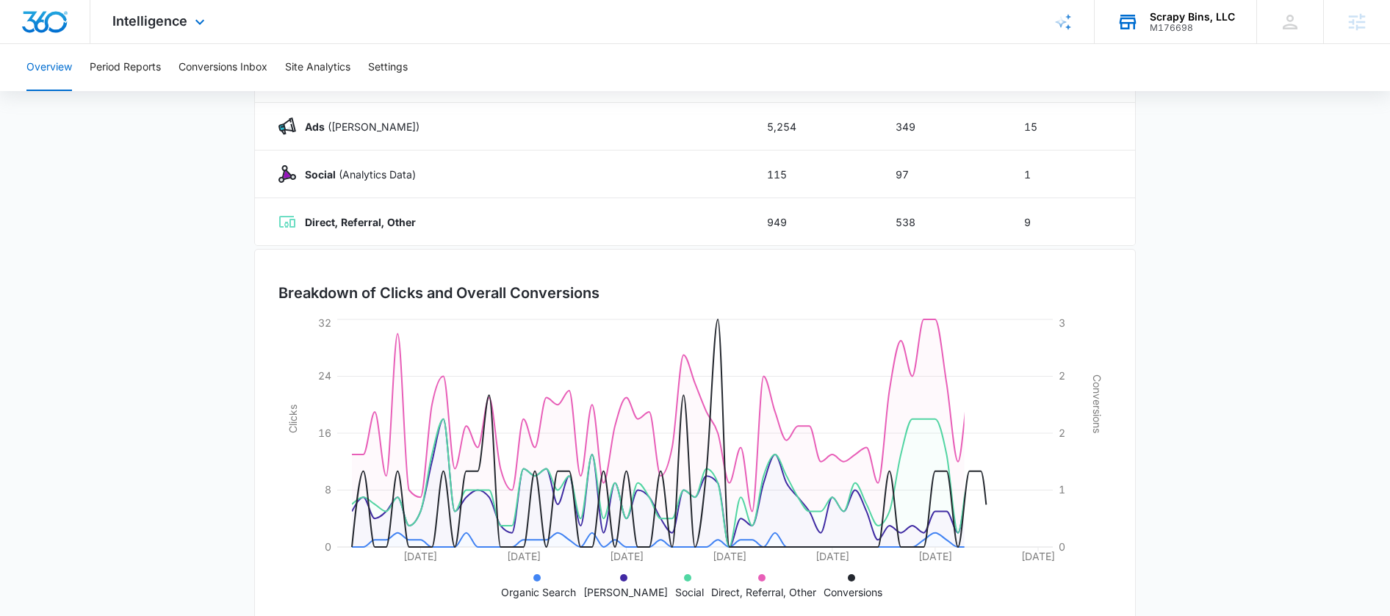
scroll to position [293, 0]
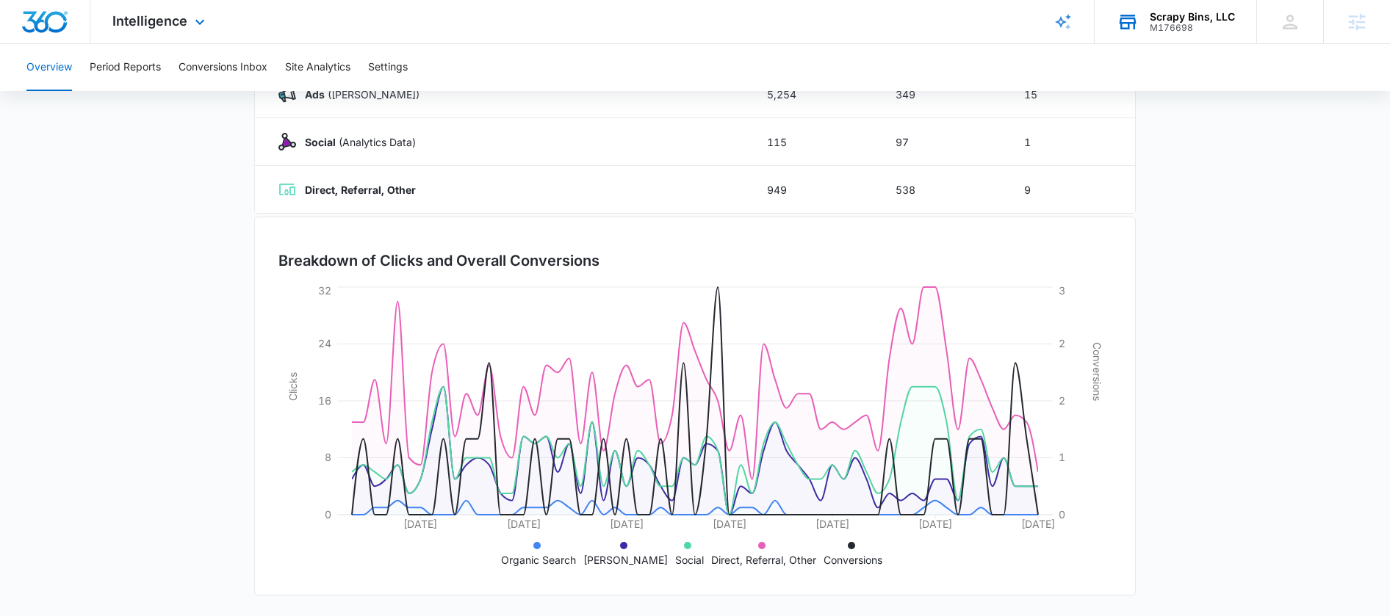
click at [541, 544] on icon at bounding box center [536, 545] width 7 height 7
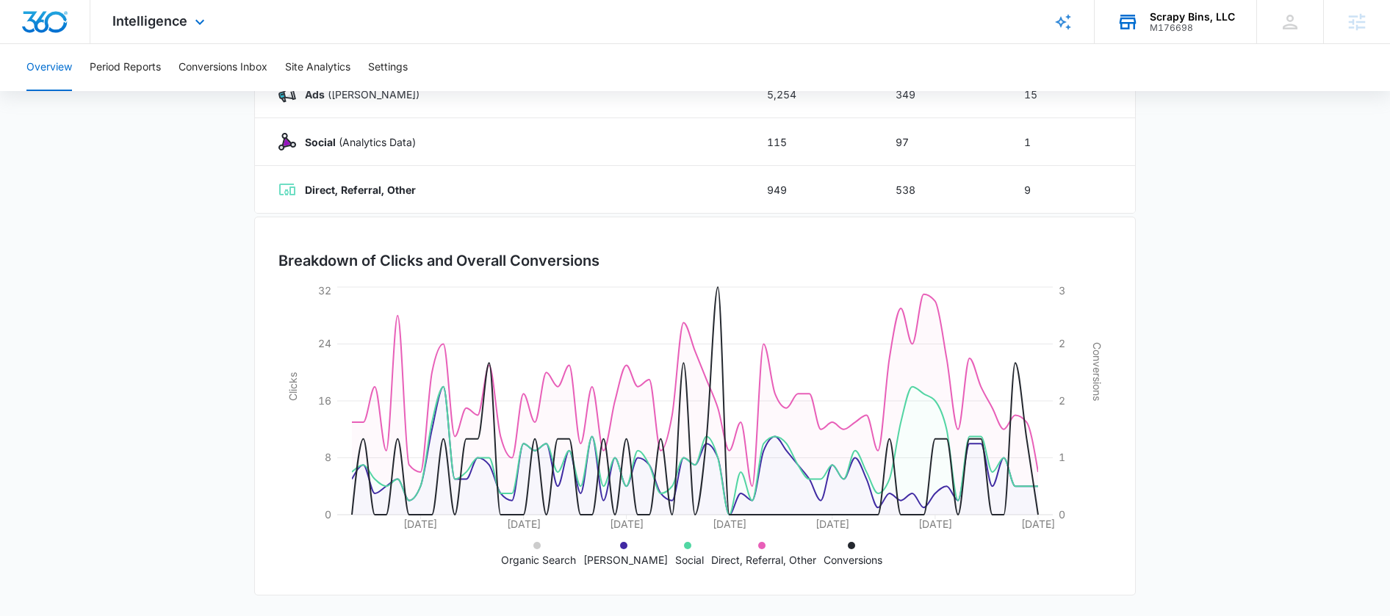
click at [680, 549] on li "Social" at bounding box center [689, 552] width 29 height 31
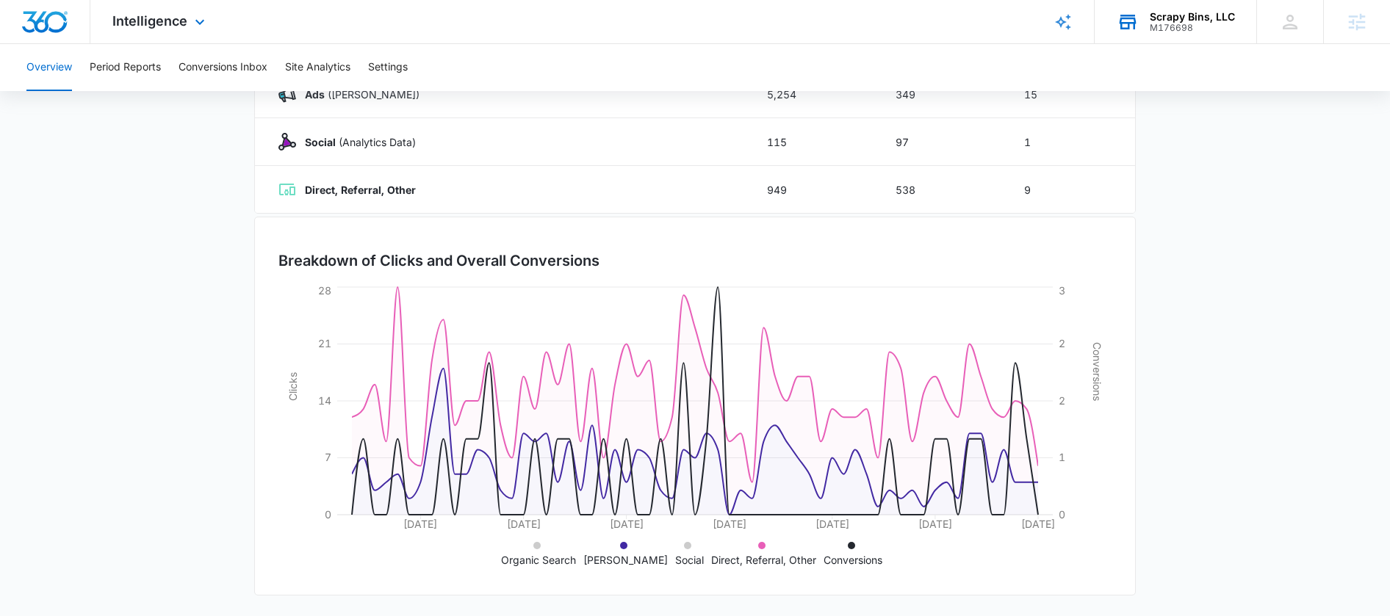
click at [758, 549] on li "Direct, Referral, Other" at bounding box center [763, 552] width 105 height 31
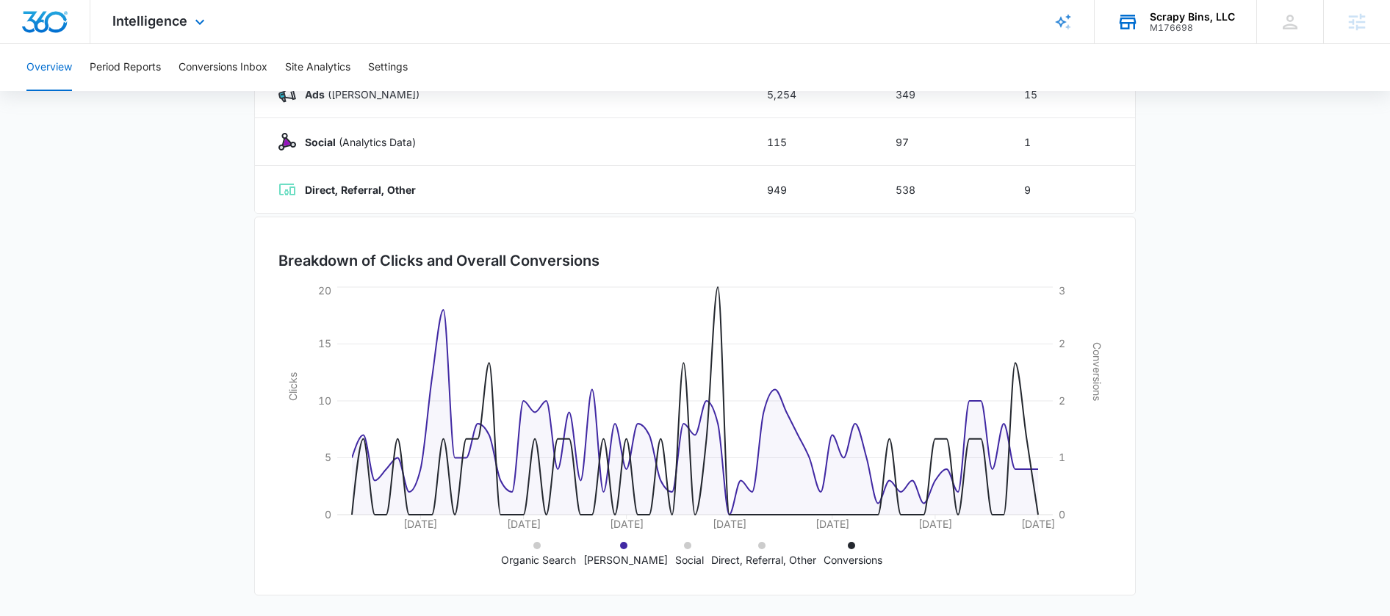
click at [848, 545] on icon at bounding box center [851, 545] width 7 height 7
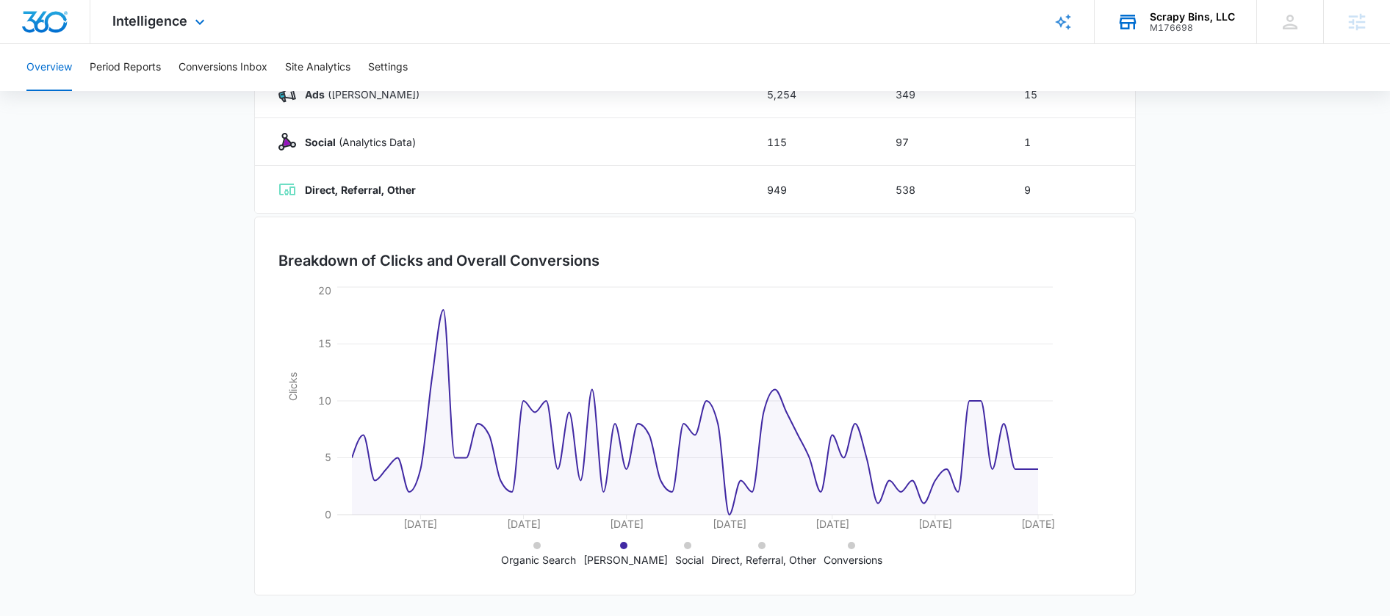
click at [539, 546] on icon at bounding box center [536, 545] width 7 height 7
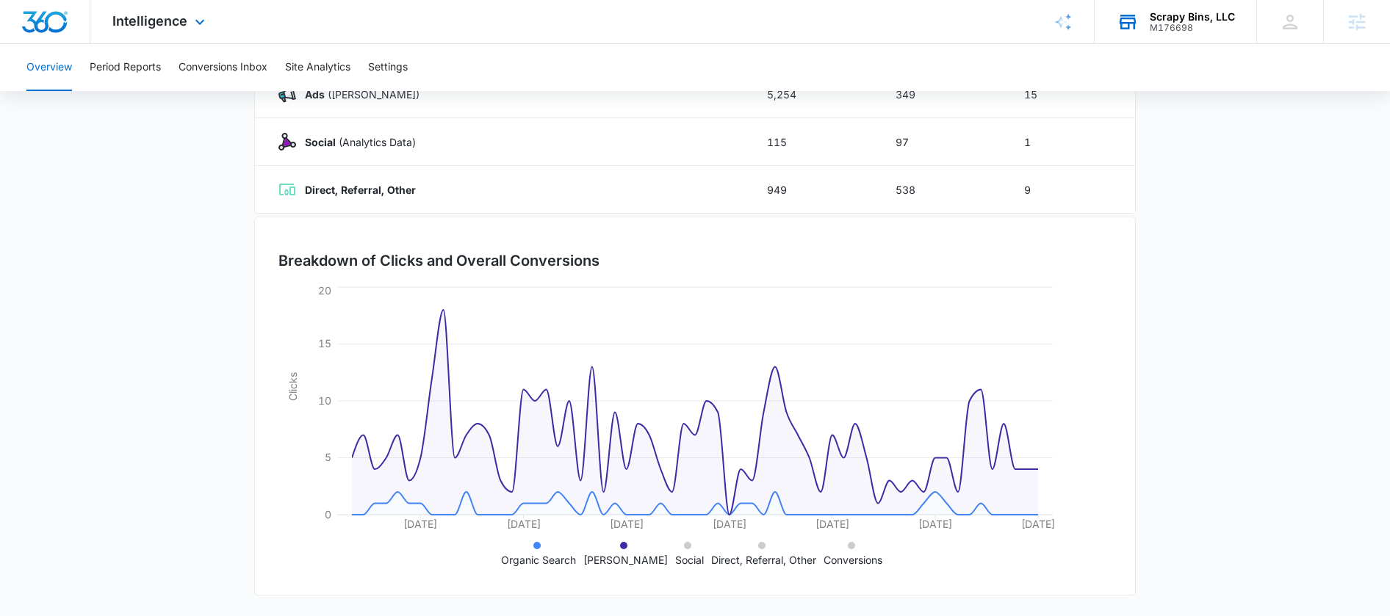
click at [539, 546] on icon at bounding box center [536, 545] width 7 height 7
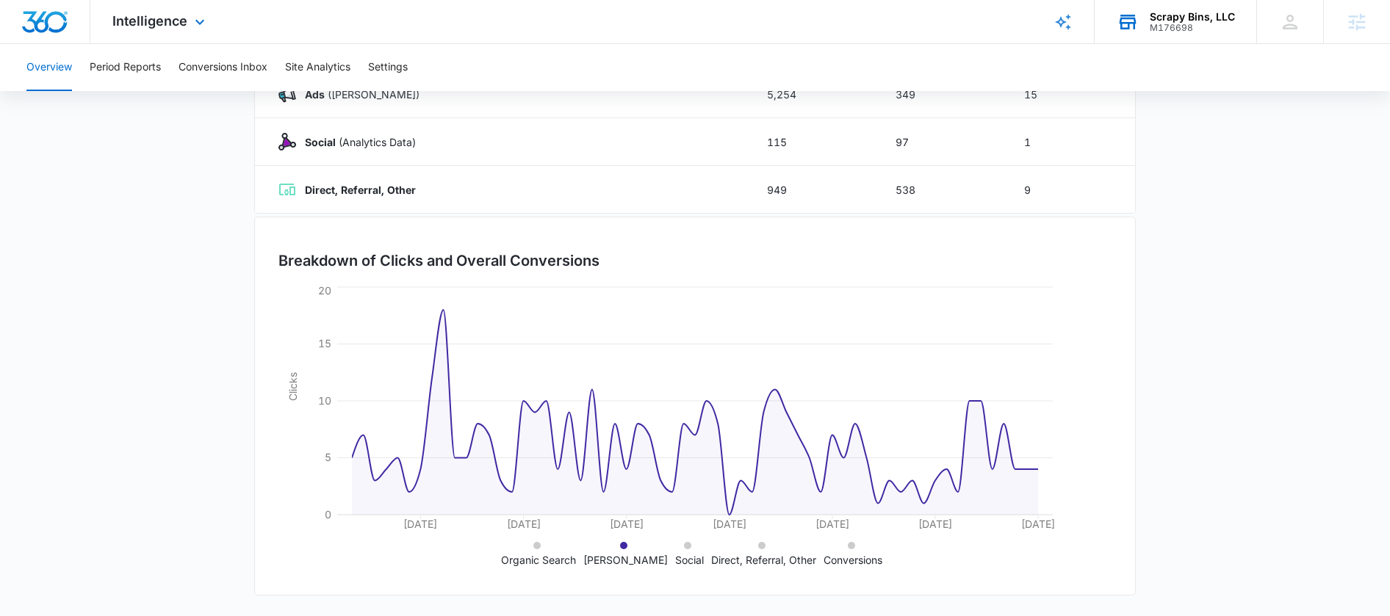
click at [684, 546] on icon at bounding box center [687, 545] width 7 height 7
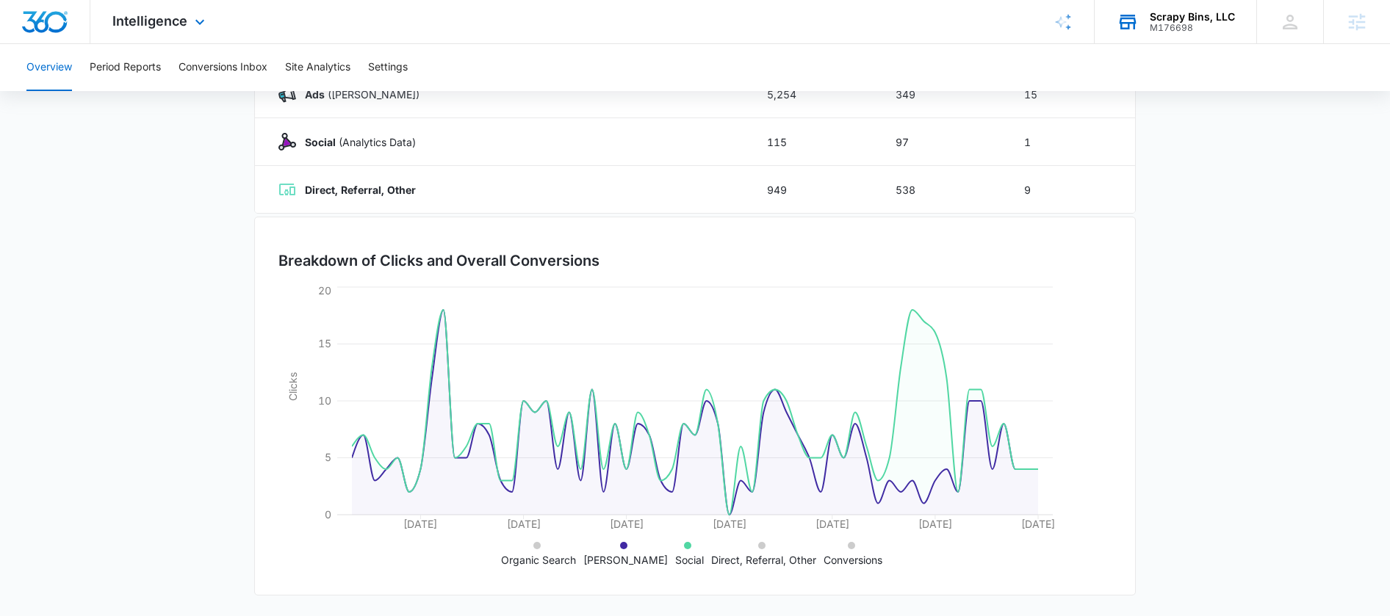
click at [848, 546] on icon at bounding box center [851, 545] width 7 height 7
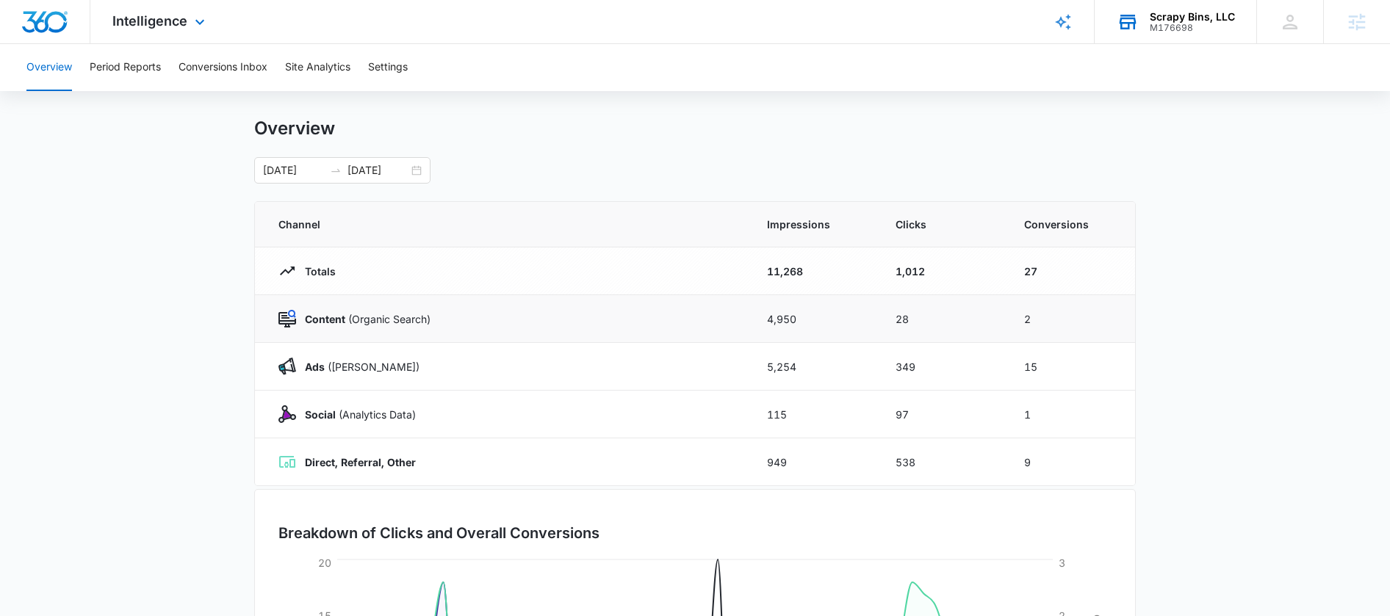
scroll to position [12, 0]
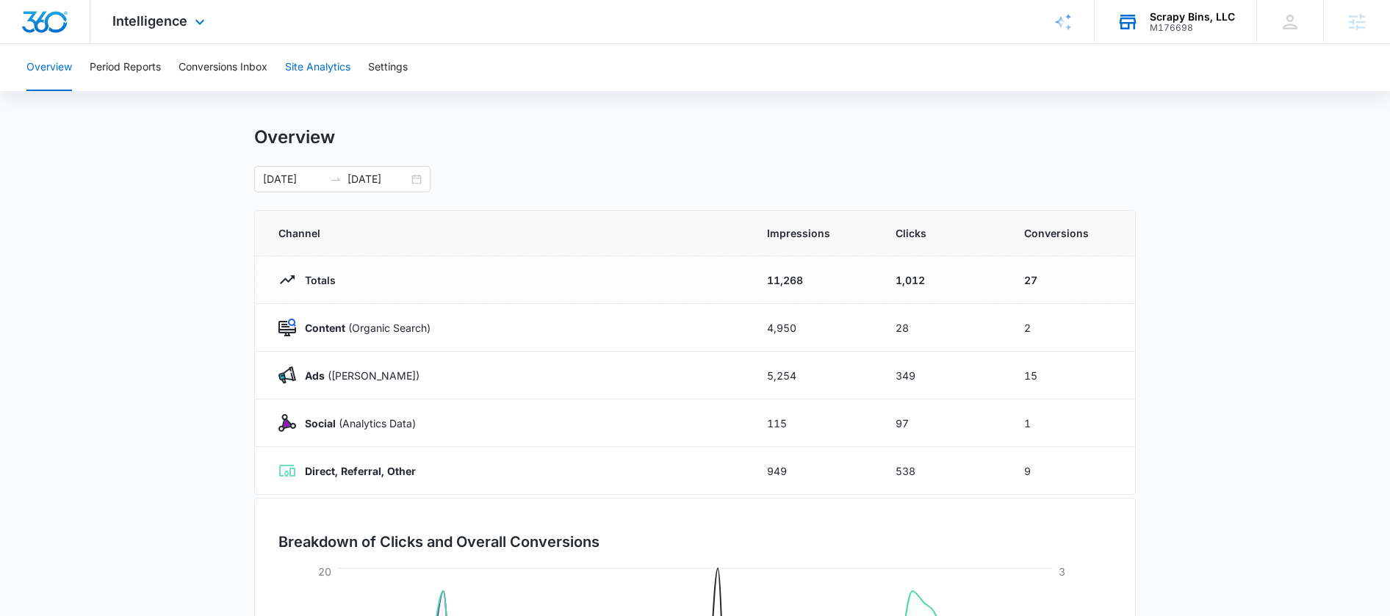
click at [321, 68] on button "Site Analytics" at bounding box center [317, 67] width 65 height 47
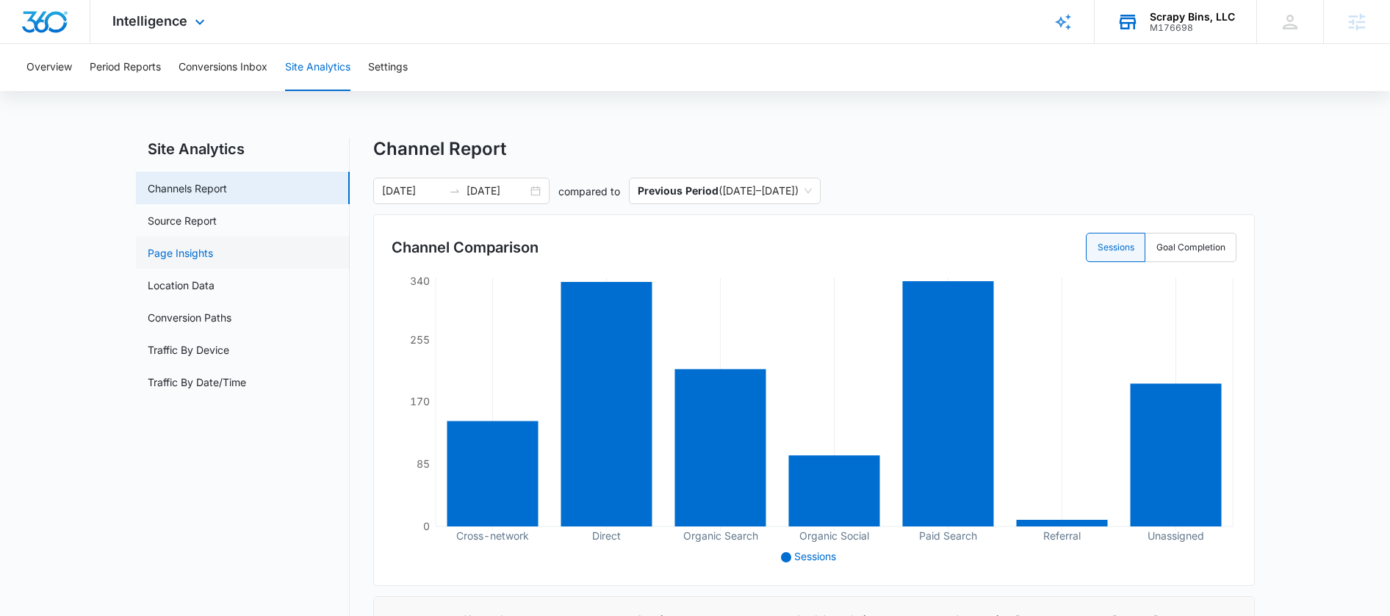
click at [182, 257] on link "Page Insights" at bounding box center [180, 252] width 65 height 15
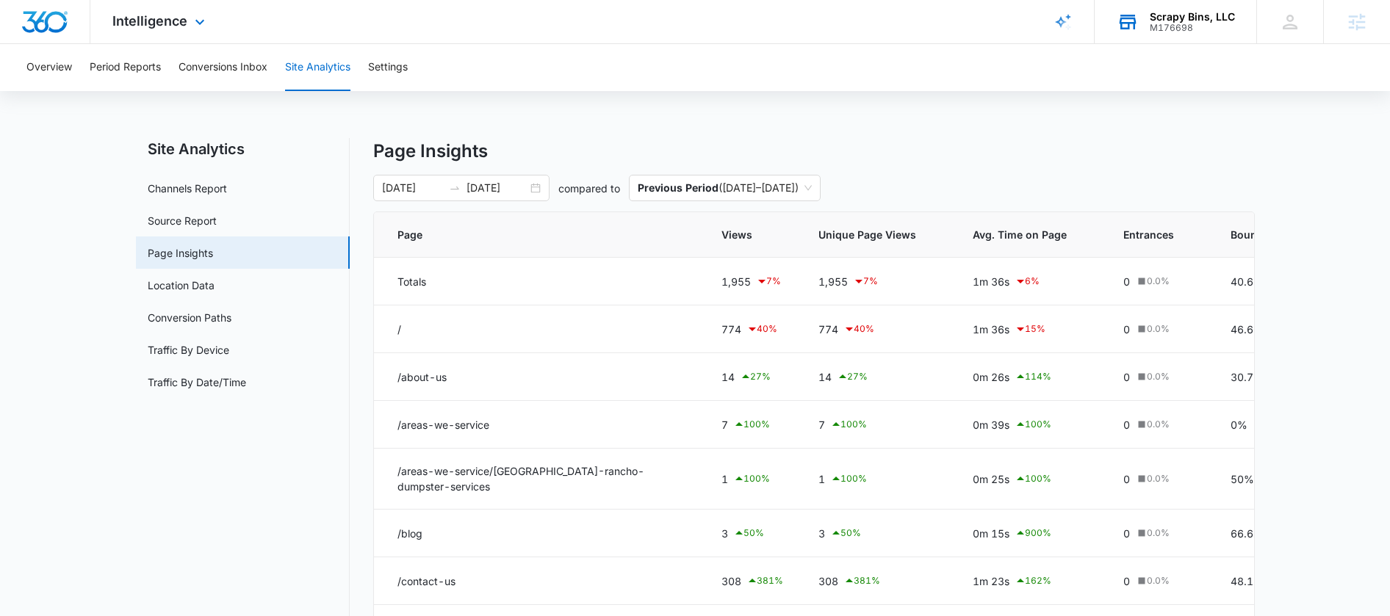
click at [906, 239] on span "Unique Page Views" at bounding box center [867, 234] width 98 height 15
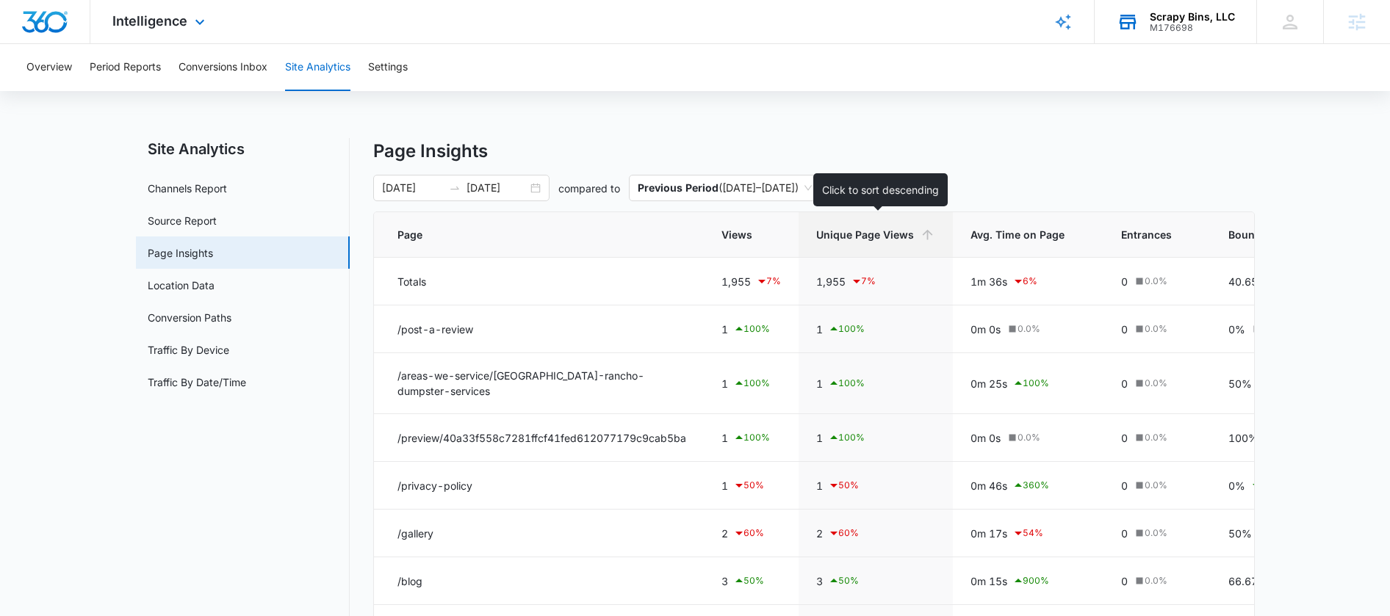
click at [906, 239] on span "Unique Page Views" at bounding box center [865, 234] width 98 height 15
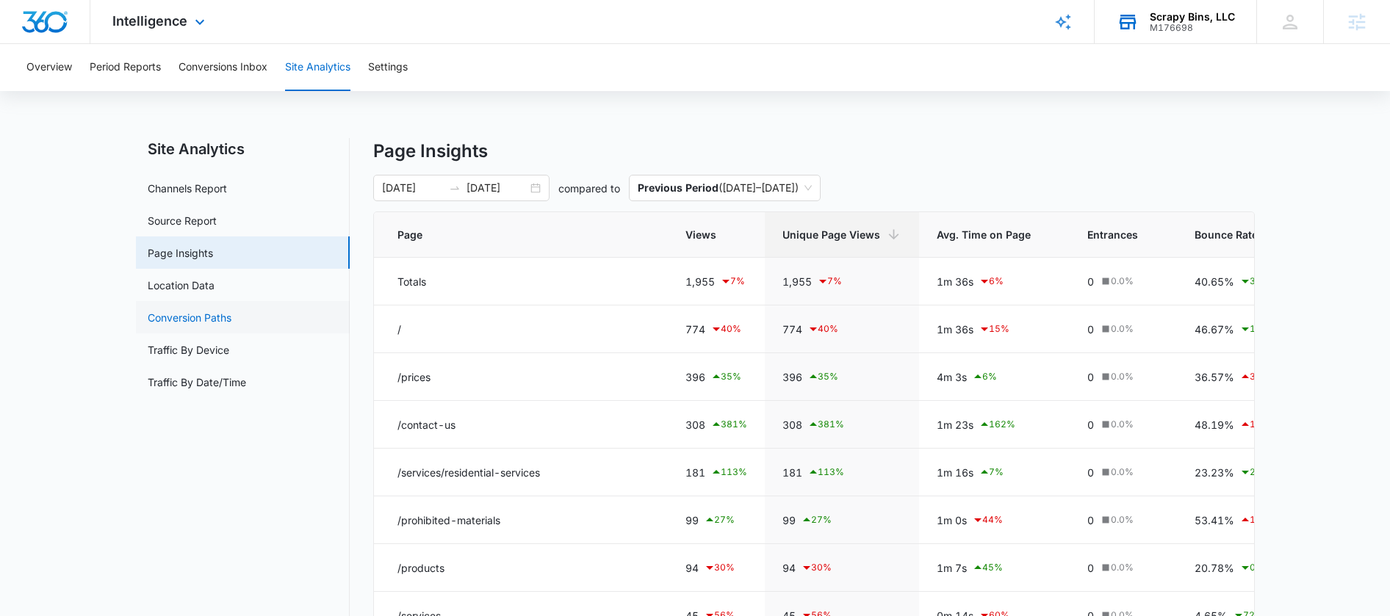
click at [209, 315] on link "Conversion Paths" at bounding box center [190, 317] width 84 height 15
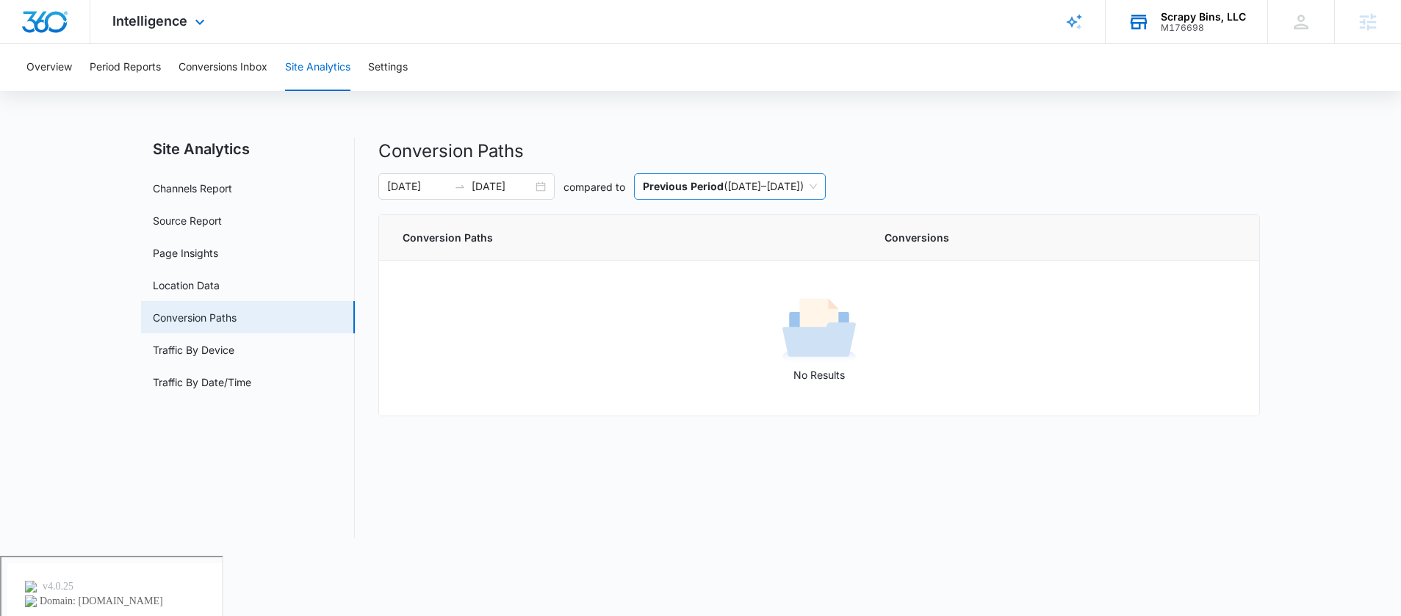
click at [695, 189] on p "Previous Period" at bounding box center [683, 186] width 81 height 12
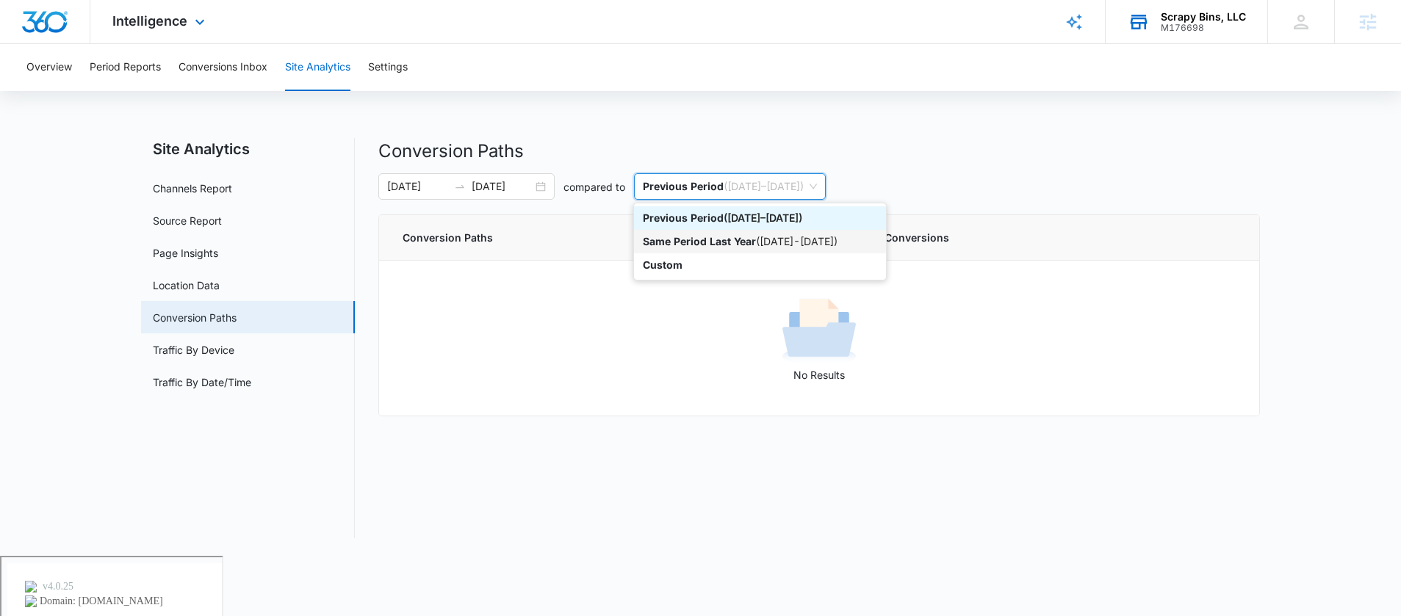
click at [697, 240] on p "Same Period Last Year" at bounding box center [699, 241] width 113 height 12
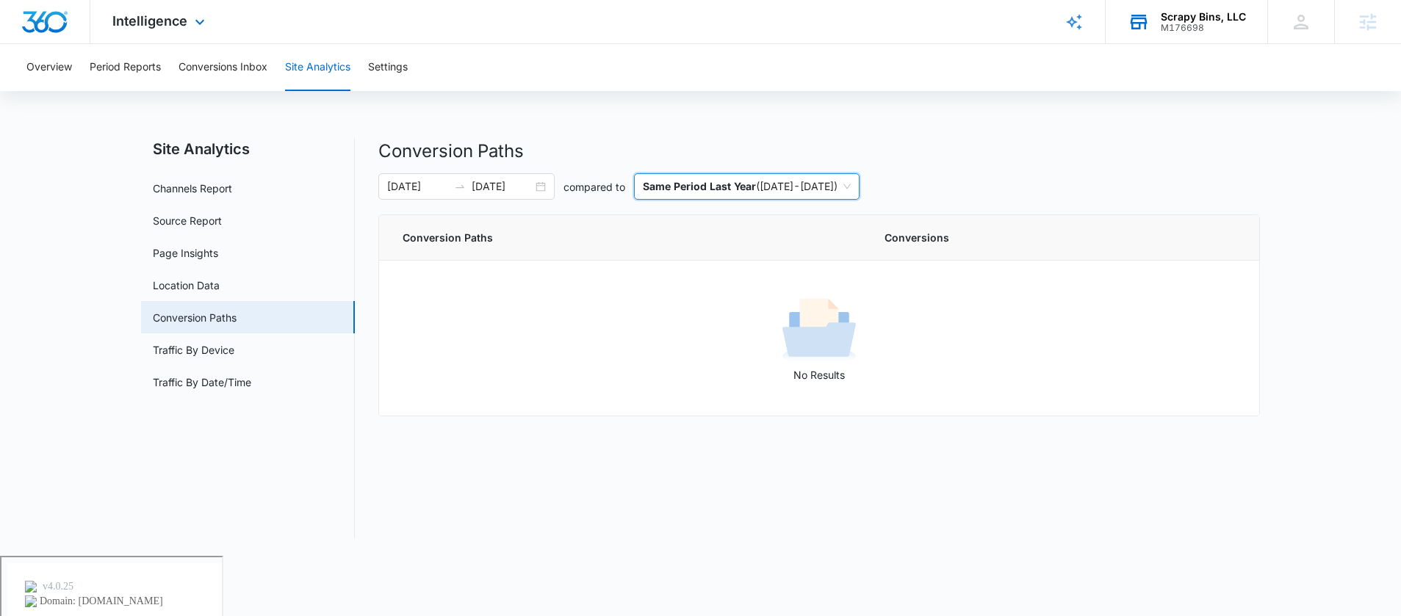
click at [736, 189] on p "Same Period Last Year" at bounding box center [699, 186] width 113 height 12
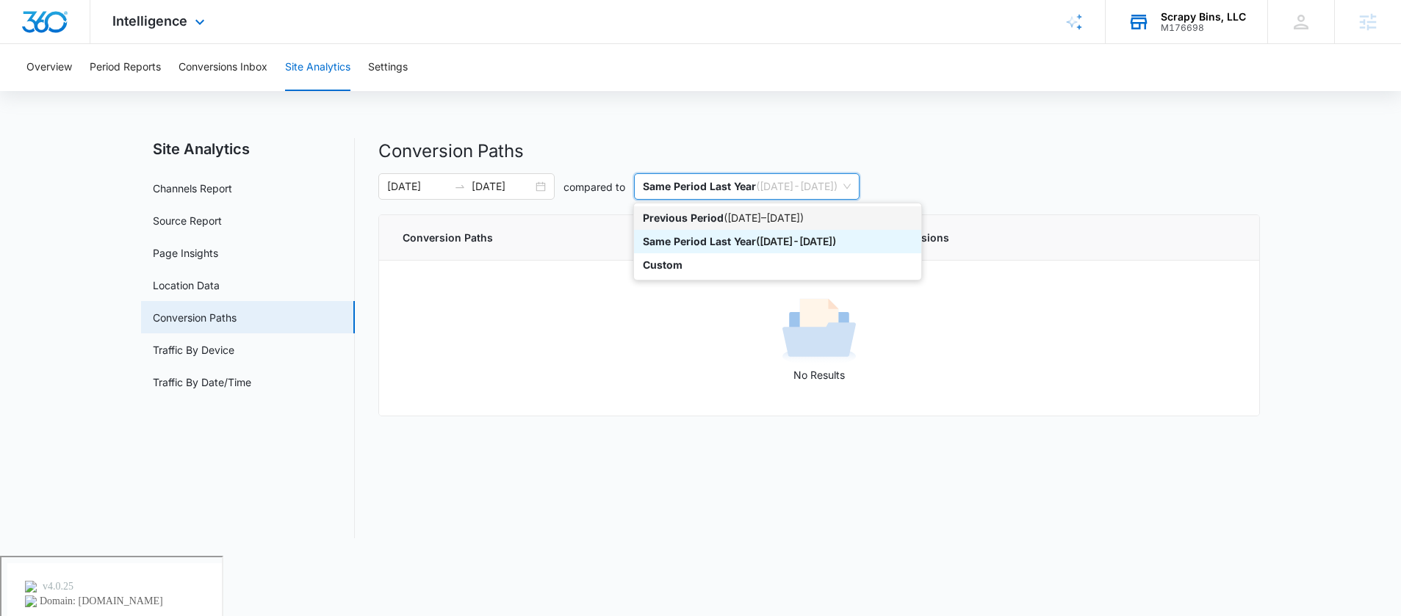
click at [735, 223] on div "Previous Period ( 04/14/2025 – 06/13/2025 )" at bounding box center [778, 218] width 270 height 16
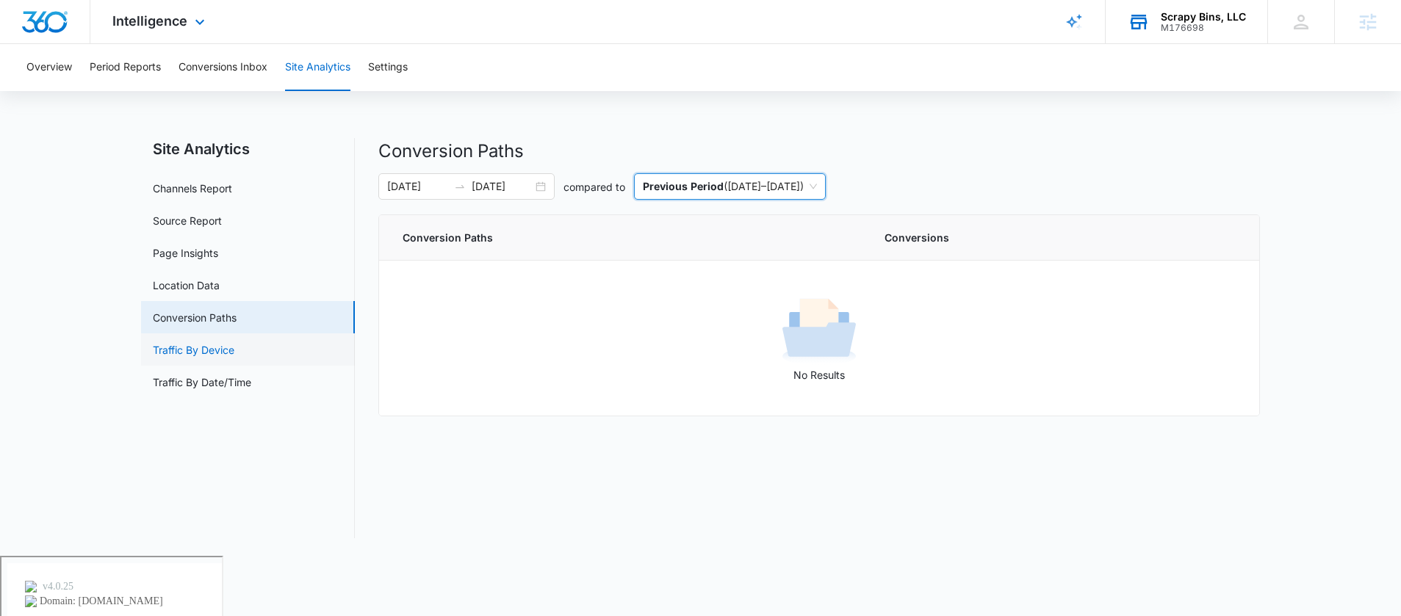
click at [220, 353] on link "Traffic By Device" at bounding box center [194, 349] width 82 height 15
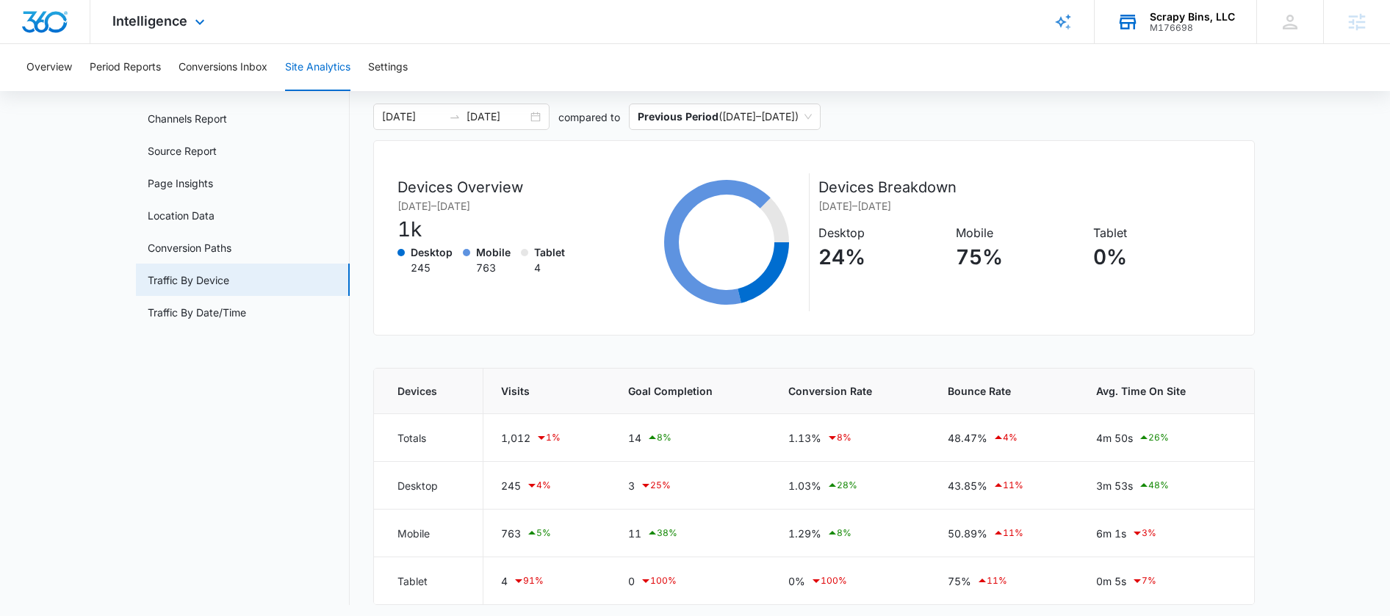
scroll to position [76, 0]
